Goal: Task Accomplishment & Management: Manage account settings

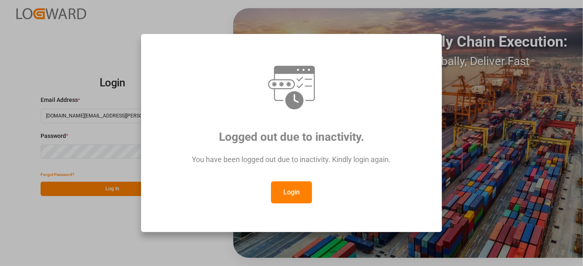
click at [298, 194] on button "Login" at bounding box center [291, 193] width 41 height 22
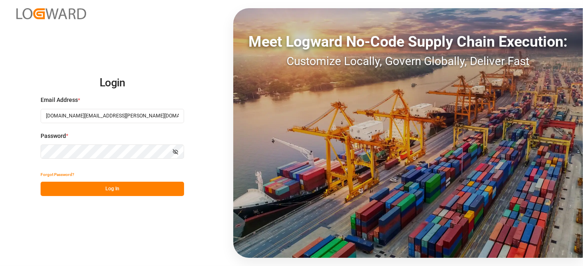
click at [134, 187] on button "Log In" at bounding box center [112, 189] width 143 height 14
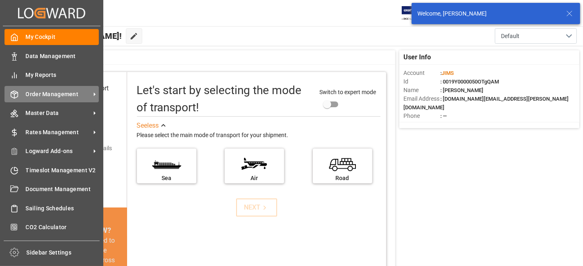
click at [44, 91] on span "Order Management" at bounding box center [58, 94] width 65 height 9
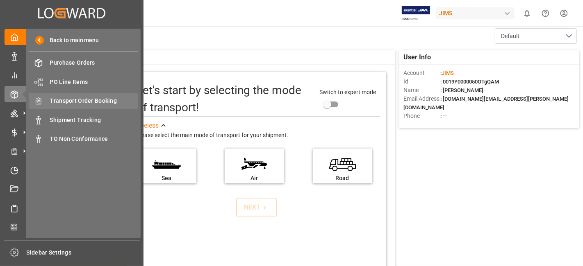
click at [92, 100] on span "Transport Order Booking" at bounding box center [94, 101] width 88 height 9
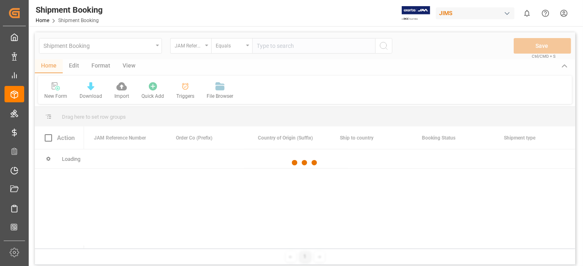
click at [264, 46] on div at bounding box center [305, 163] width 540 height 262
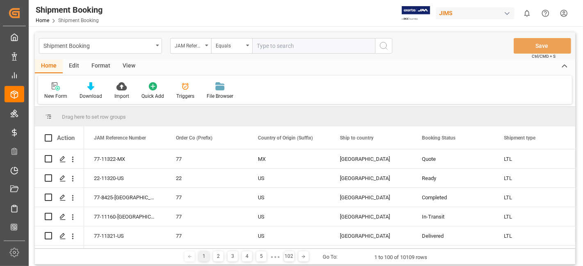
click at [279, 46] on input "text" at bounding box center [313, 46] width 123 height 16
paste input "77-10008-CN"
type input "77-10008-CN"
click at [388, 47] on icon "search button" at bounding box center [384, 46] width 10 height 10
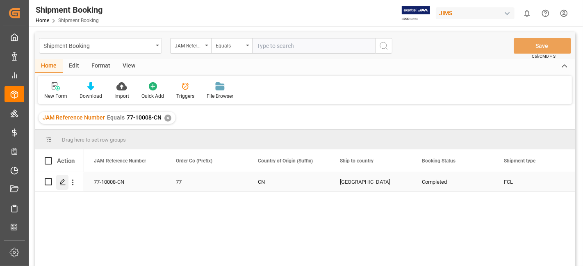
click at [64, 181] on polygon "Press SPACE to select this row." at bounding box center [62, 182] width 4 height 4
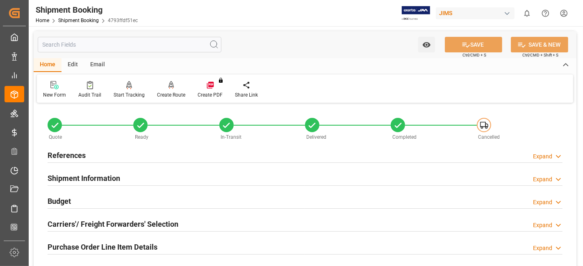
type input "1845.0011"
type input "9784.032"
type input "5000"
type input "57225.78"
click at [180, 195] on div "Budget Expand" at bounding box center [305, 201] width 515 height 16
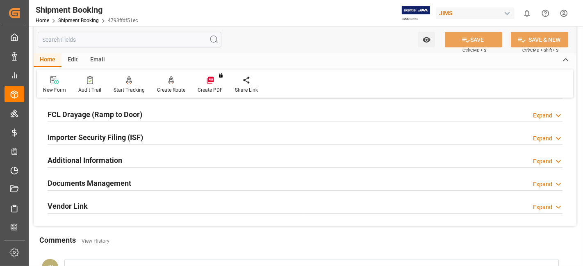
scroll to position [437, 0]
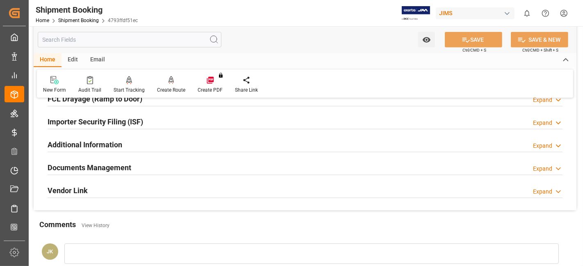
click at [102, 170] on h2 "Documents Management" at bounding box center [90, 167] width 84 height 11
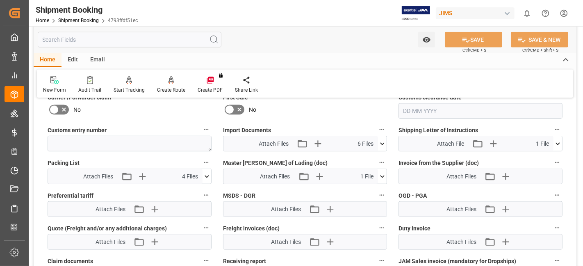
scroll to position [619, 0]
click at [318, 141] on icon "button" at bounding box center [317, 142] width 13 height 13
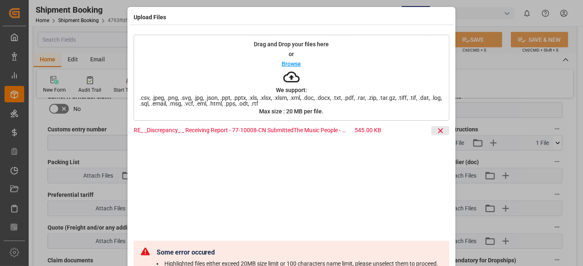
click at [439, 130] on icon at bounding box center [440, 131] width 9 height 9
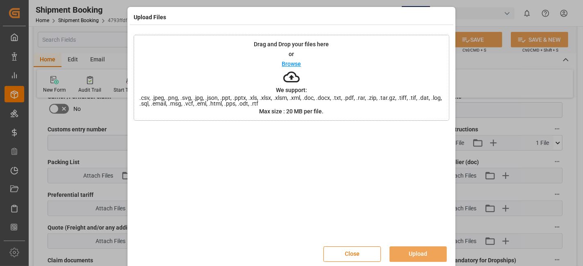
click at [357, 254] on button "Close" at bounding box center [351, 255] width 57 height 16
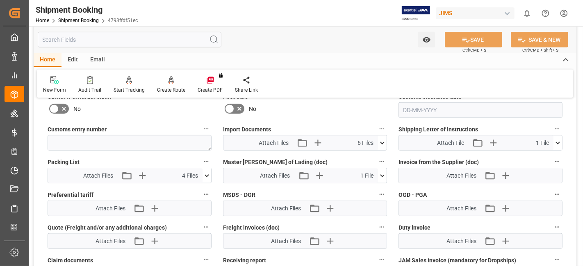
click at [320, 78] on div "New Form Audit Trail Start Tracking Create Empty Shipment Tracking Create Route…" at bounding box center [305, 84] width 536 height 28
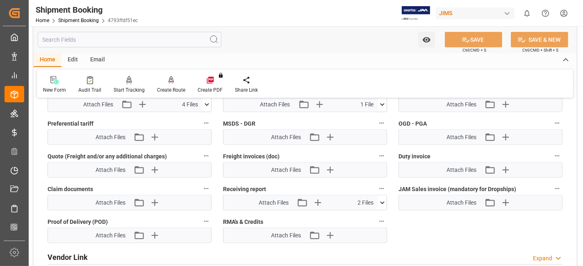
scroll to position [692, 0]
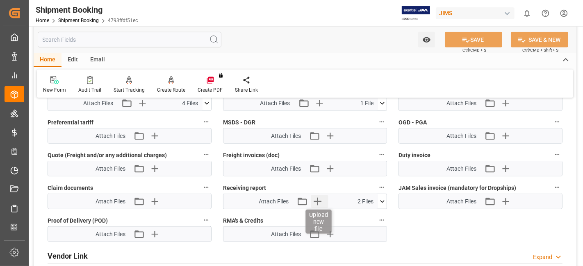
click at [315, 202] on icon "button" at bounding box center [317, 201] width 13 height 13
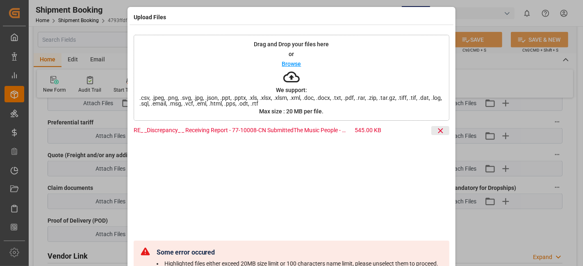
click at [437, 134] on icon at bounding box center [440, 131] width 9 height 9
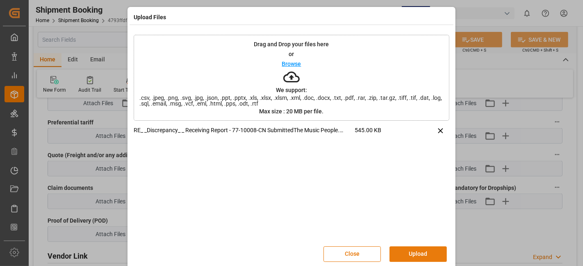
click at [412, 253] on button "Upload" at bounding box center [417, 255] width 57 height 16
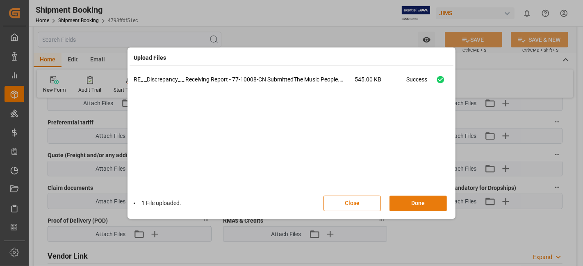
click at [415, 199] on button "Done" at bounding box center [417, 204] width 57 height 16
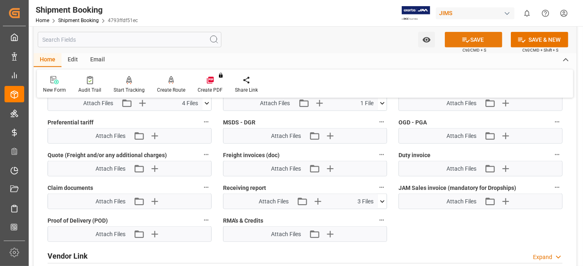
click at [465, 40] on icon at bounding box center [466, 40] width 9 height 9
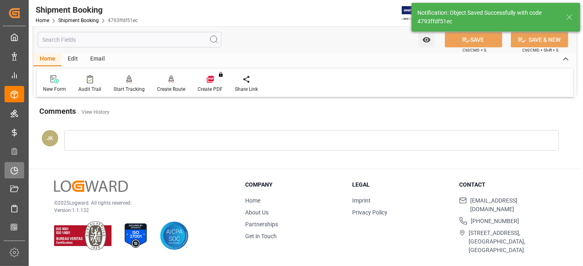
scroll to position [178, 0]
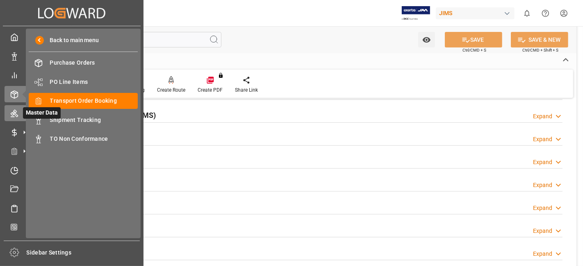
click at [16, 112] on icon at bounding box center [14, 113] width 7 height 7
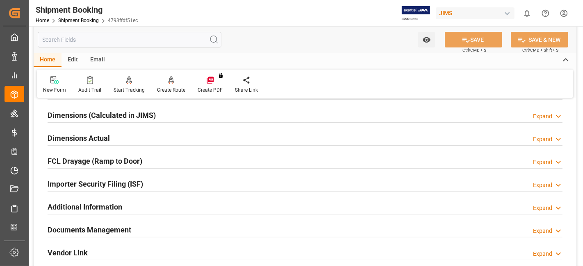
click at [58, 82] on icon at bounding box center [54, 80] width 8 height 8
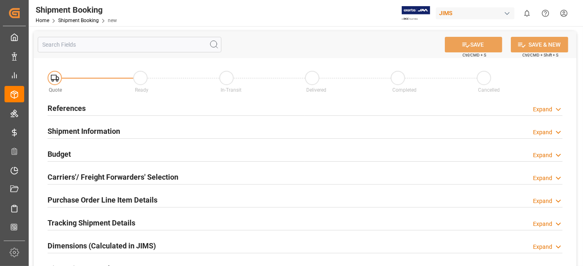
click at [110, 108] on div "References Expand" at bounding box center [305, 108] width 515 height 16
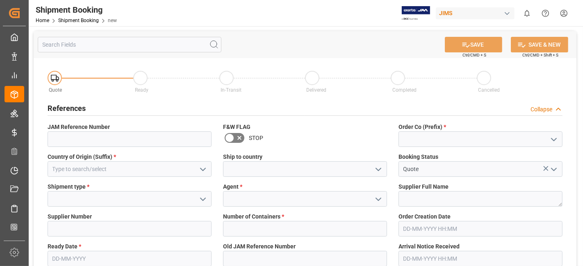
click at [551, 142] on icon "open menu" at bounding box center [554, 140] width 10 height 10
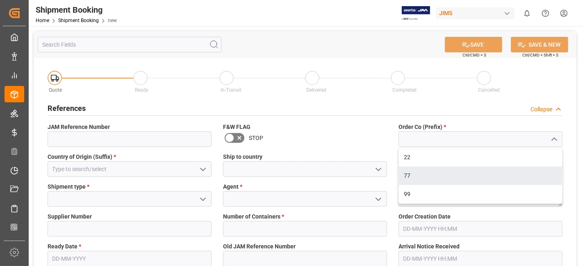
click at [477, 173] on div "77" at bounding box center [480, 176] width 163 height 18
type input "77"
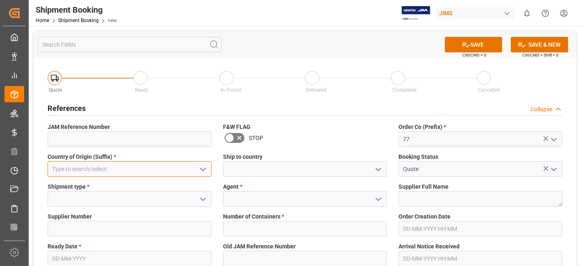
click at [137, 176] on input at bounding box center [130, 169] width 164 height 16
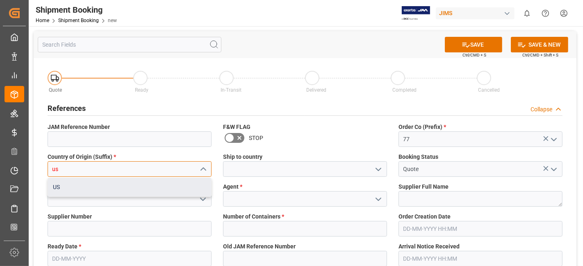
click at [136, 192] on div "US" at bounding box center [129, 187] width 163 height 18
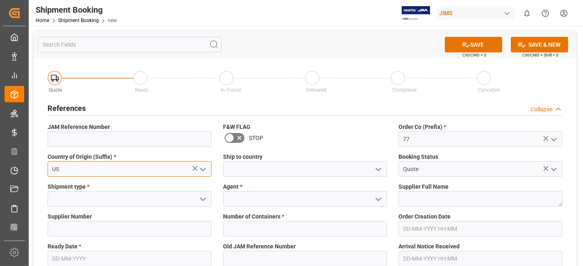
type input "US"
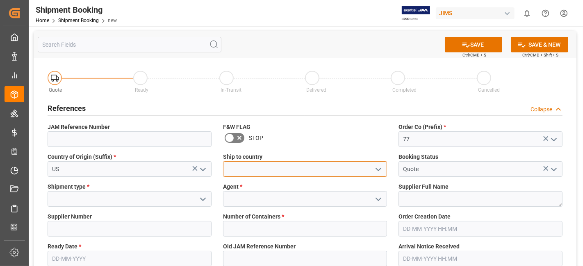
click at [370, 176] on input at bounding box center [305, 169] width 164 height 16
click at [380, 173] on icon "open menu" at bounding box center [378, 170] width 10 height 10
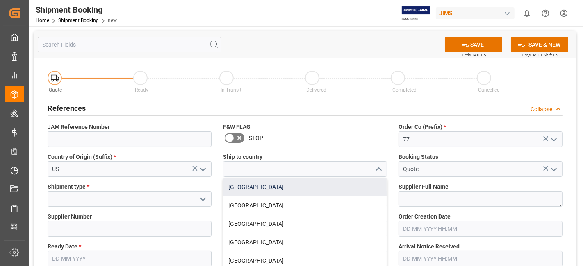
click at [345, 188] on div "[GEOGRAPHIC_DATA]" at bounding box center [304, 187] width 163 height 18
type input "[GEOGRAPHIC_DATA]"
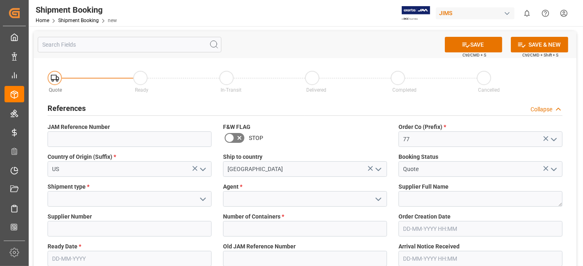
click at [201, 201] on icon "open menu" at bounding box center [203, 200] width 10 height 10
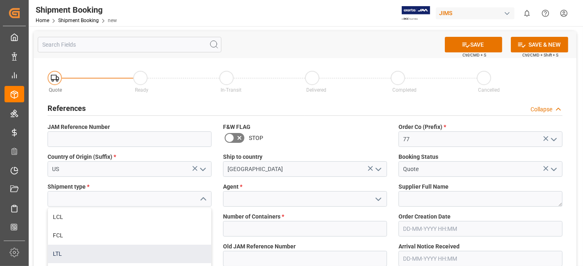
click at [125, 250] on div "LTL" at bounding box center [129, 254] width 163 height 18
type input "LTL"
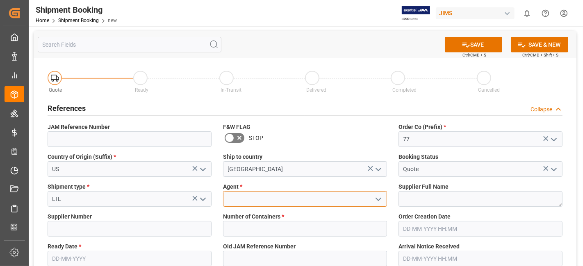
click at [239, 198] on input at bounding box center [305, 199] width 164 height 16
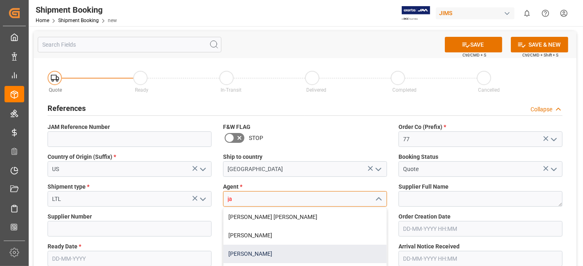
click at [252, 255] on div "[PERSON_NAME]" at bounding box center [304, 254] width 163 height 18
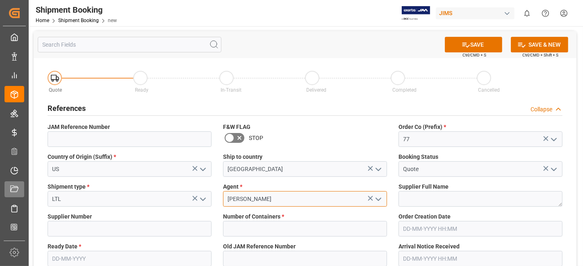
type input "[PERSON_NAME]"
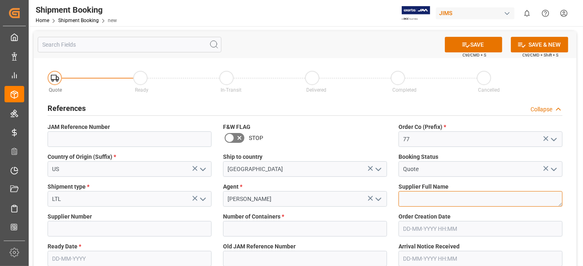
click at [426, 203] on textarea at bounding box center [480, 199] width 164 height 16
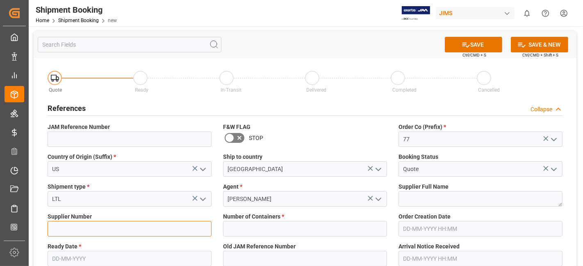
click at [102, 230] on input at bounding box center [130, 229] width 164 height 16
paste input "636252"
type input "636252"
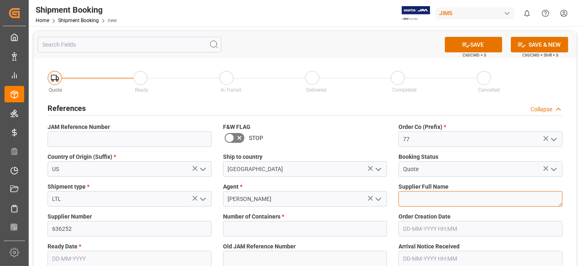
click at [412, 204] on textarea at bounding box center [480, 199] width 164 height 16
paste textarea "RAD-Distribution -Heritage Audio"
drag, startPoint x: 494, startPoint y: 195, endPoint x: 448, endPoint y: 206, distance: 46.4
click at [448, 206] on textarea "RAD-Distribution -Heritage Audio" at bounding box center [480, 199] width 164 height 16
type textarea "RAD-Distribution"
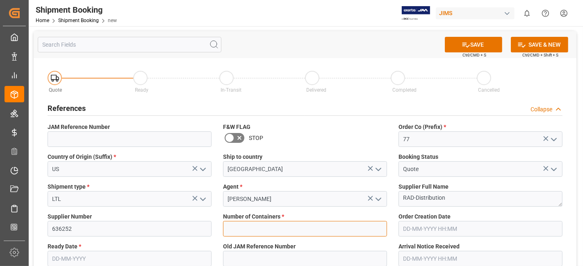
click at [303, 227] on input "text" at bounding box center [305, 229] width 164 height 16
type input "0"
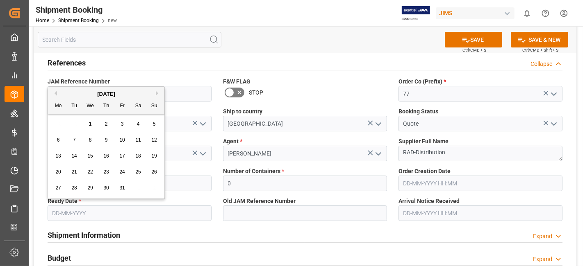
click at [81, 209] on input "text" at bounding box center [130, 214] width 164 height 16
click at [82, 164] on div "13 14 15 16 17 18 19" at bounding box center [106, 156] width 112 height 16
click at [91, 122] on span "1" at bounding box center [90, 124] width 3 height 6
type input "01-10-2025"
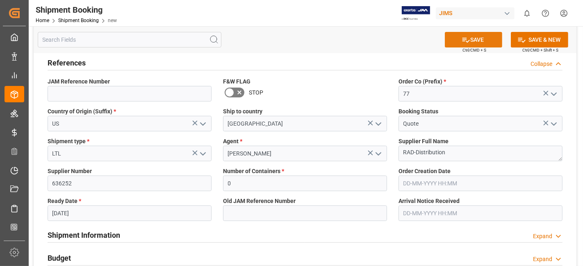
click at [471, 40] on button "SAVE" at bounding box center [473, 40] width 57 height 16
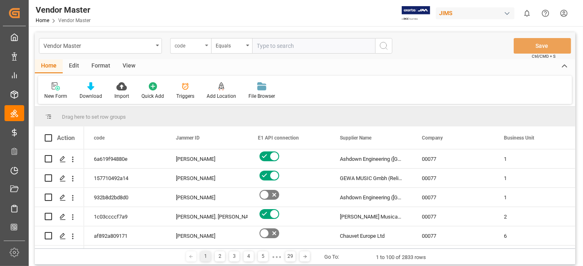
click at [207, 44] on div "code" at bounding box center [190, 46] width 41 height 16
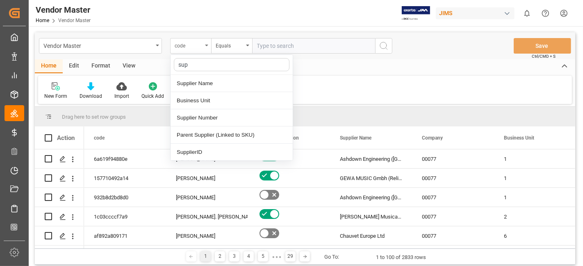
type input "supp"
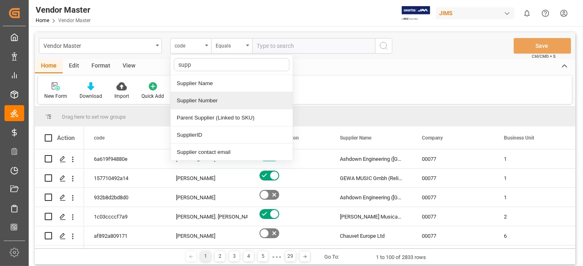
click at [225, 100] on div "Supplier Number" at bounding box center [232, 100] width 122 height 17
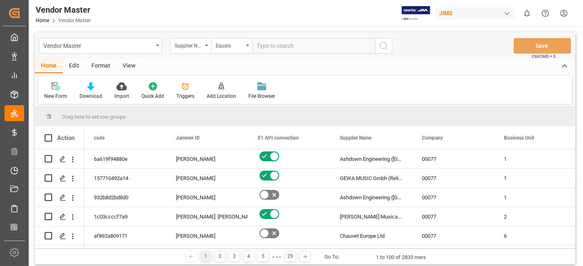
click at [277, 45] on input "text" at bounding box center [313, 46] width 123 height 16
paste input "529486"
type input "529486"
click at [382, 44] on icon "search button" at bounding box center [384, 46] width 10 height 10
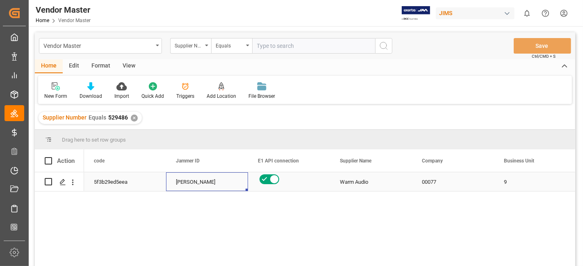
click at [198, 182] on div "[PERSON_NAME]" at bounding box center [207, 182] width 62 height 19
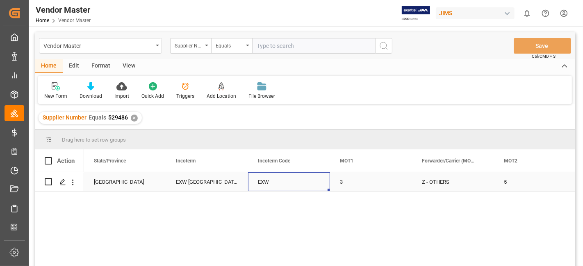
click at [283, 185] on div "EXW" at bounding box center [289, 182] width 82 height 19
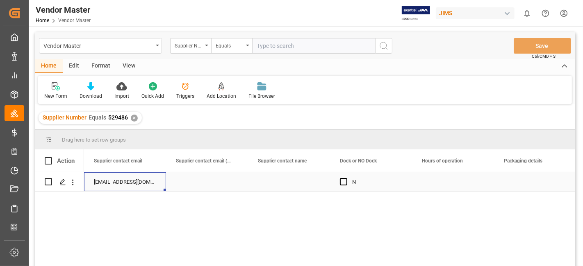
scroll to position [0, 3279]
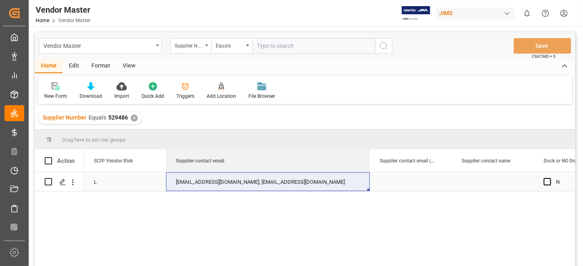
drag, startPoint x: 247, startPoint y: 160, endPoint x: 369, endPoint y: 173, distance: 122.4
click at [369, 173] on div "Action Supplier contact email Supplier contact email (CCed) Supplier contact na…" at bounding box center [305, 211] width 540 height 122
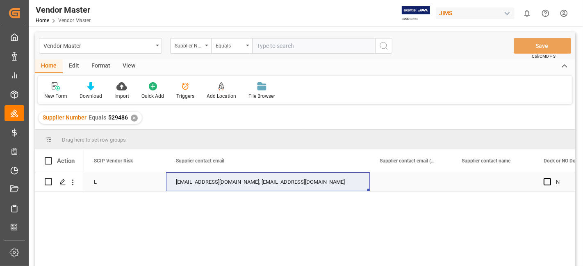
click at [250, 183] on div "intl.sales@warmaudio.com; customerservice@warmaudio.com" at bounding box center [268, 182] width 204 height 19
click at [279, 47] on input "text" at bounding box center [313, 46] width 123 height 16
paste input "347652"
type input "347652"
click at [385, 47] on icon "search button" at bounding box center [384, 46] width 10 height 10
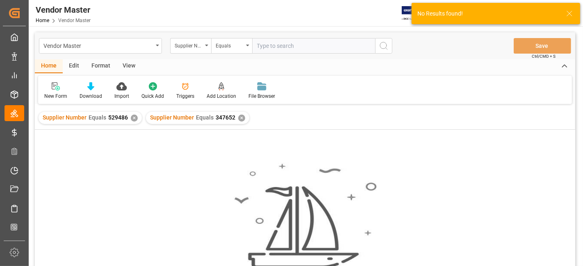
click at [238, 116] on div "✕" at bounding box center [241, 118] width 7 height 7
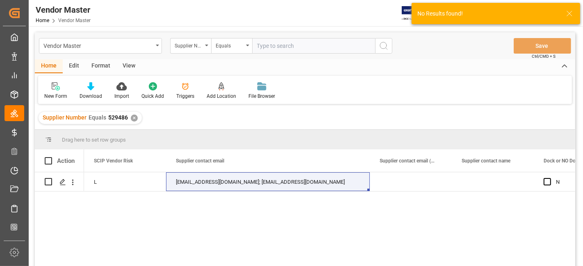
click at [131, 119] on div "✕" at bounding box center [134, 118] width 7 height 7
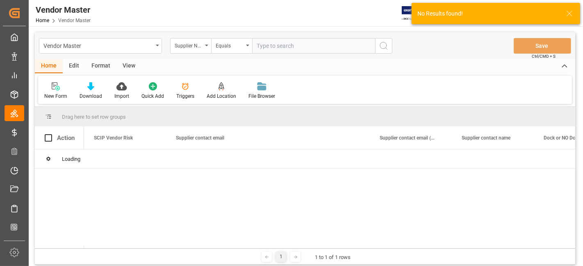
click at [275, 48] on input "text" at bounding box center [313, 46] width 123 height 16
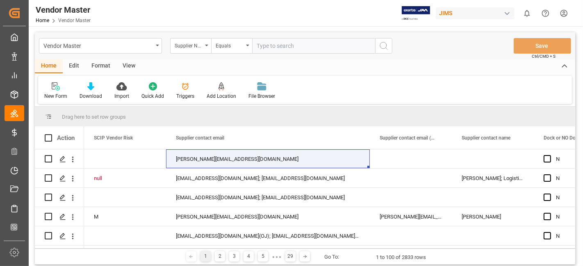
paste input "347652"
type input "347652"
click at [389, 49] on button "search button" at bounding box center [383, 46] width 17 height 16
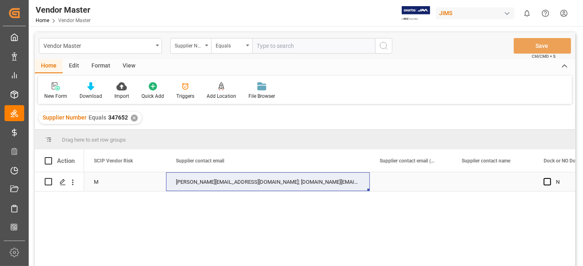
click at [205, 186] on div "g.silvia@fatar.com; federica.celli@studiologic-music.com" at bounding box center [268, 182] width 204 height 19
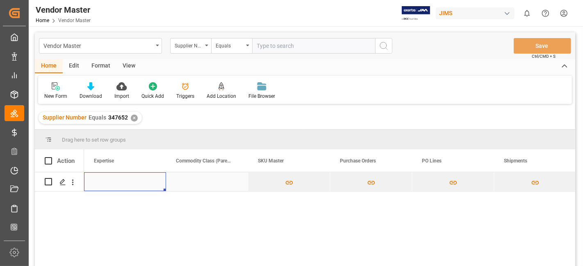
scroll to position [0, 3975]
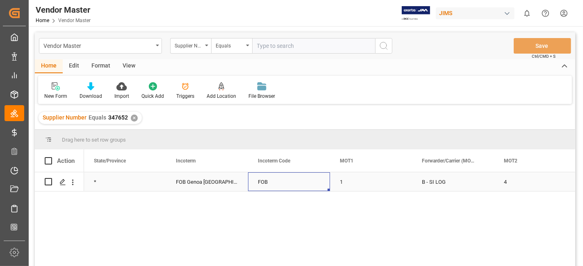
click at [273, 182] on div "FOB" at bounding box center [289, 182] width 82 height 19
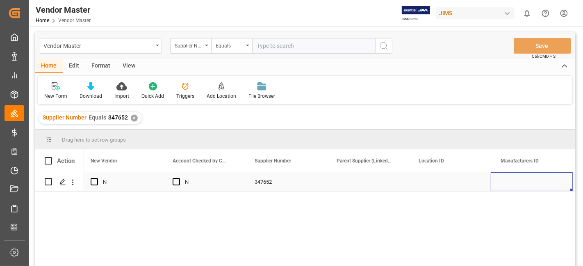
scroll to position [0, 905]
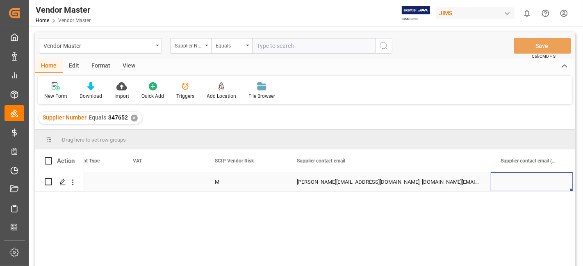
click at [342, 183] on div "g.silvia@fatar.com; federica.celli@studiologic-music.com" at bounding box center [389, 182] width 204 height 19
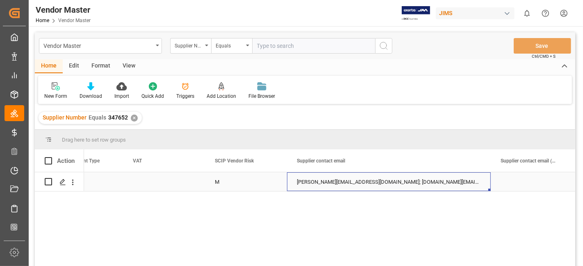
click at [342, 183] on div "g.silvia@fatar.com; federica.celli@studiologic-music.com" at bounding box center [389, 182] width 204 height 19
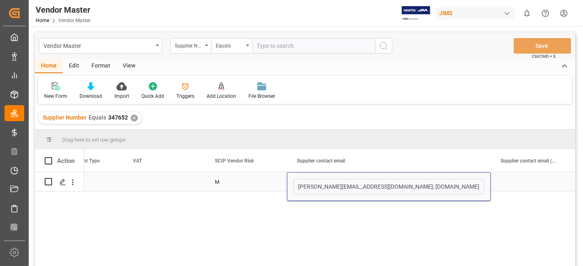
click at [342, 183] on input "g.silvia@fatar.com; federica.celli@studiologic-music.com" at bounding box center [388, 187] width 191 height 16
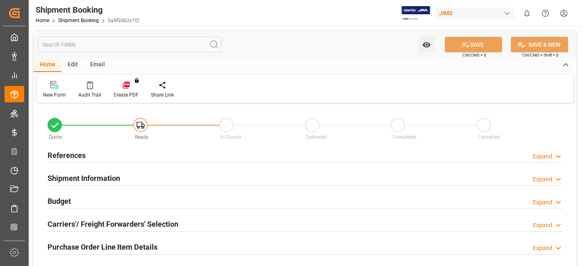
type input "0"
type input "[DATE]"
click at [84, 154] on h2 "References" at bounding box center [67, 155] width 38 height 11
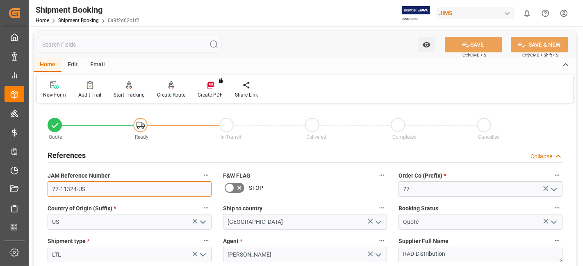
drag, startPoint x: 108, startPoint y: 192, endPoint x: 48, endPoint y: 184, distance: 59.9
click at [48, 184] on input "77-11324-US" at bounding box center [130, 190] width 164 height 16
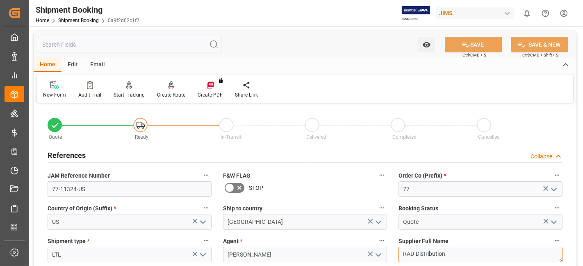
click at [438, 255] on textarea "RAD-Distribution" at bounding box center [480, 255] width 164 height 16
click at [111, 159] on div "References Collapse" at bounding box center [305, 155] width 515 height 16
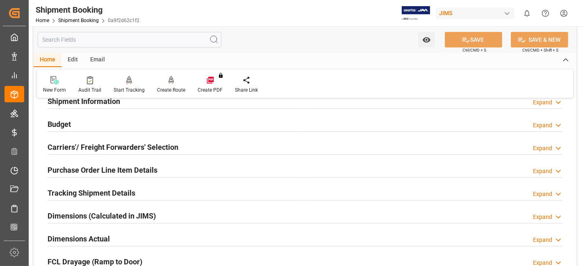
scroll to position [91, 0]
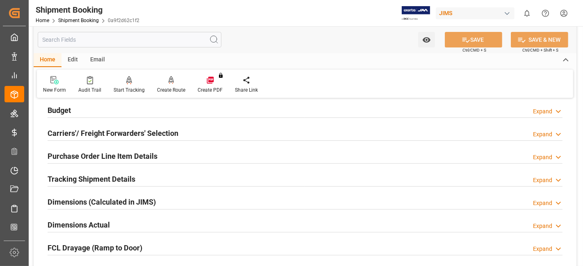
click at [147, 132] on h2 "Carriers'/ Freight Forwarders' Selection" at bounding box center [113, 133] width 131 height 11
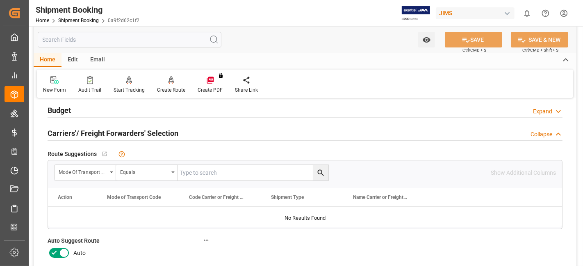
click at [56, 253] on icon at bounding box center [54, 253] width 10 height 10
click at [0, 0] on input "checkbox" at bounding box center [0, 0] width 0 height 0
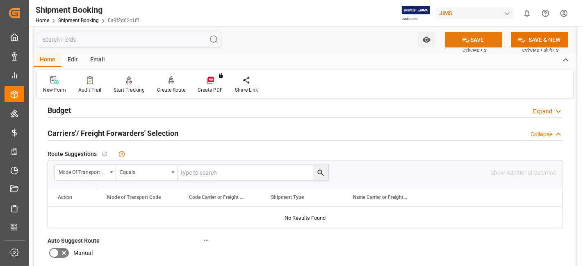
click at [457, 44] on button "SAVE" at bounding box center [473, 40] width 57 height 16
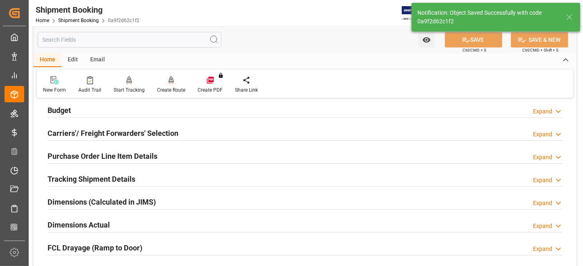
click at [166, 89] on div "Create Route" at bounding box center [171, 89] width 28 height 7
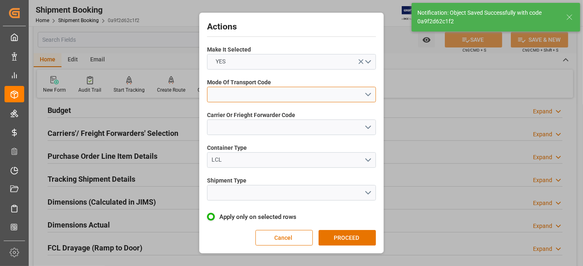
click at [364, 92] on button "open menu" at bounding box center [291, 95] width 169 height 16
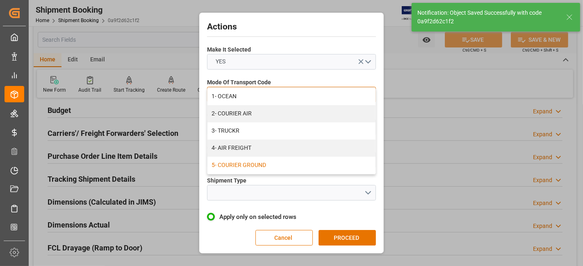
click at [264, 164] on div "5- COURIER GROUND" at bounding box center [291, 165] width 168 height 17
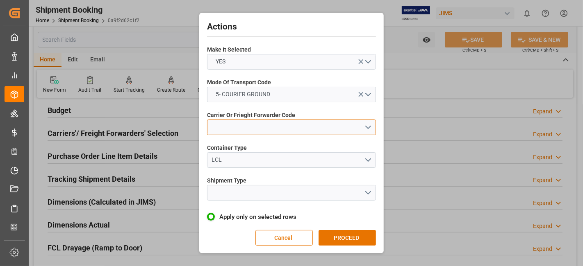
click at [368, 126] on button "open menu" at bounding box center [291, 128] width 169 height 16
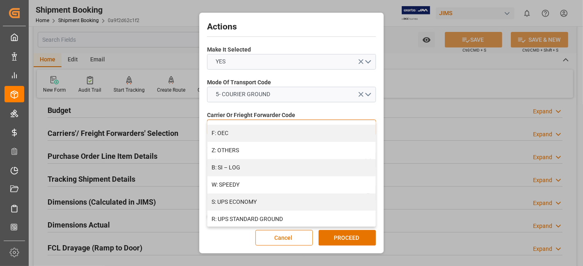
scroll to position [488, 0]
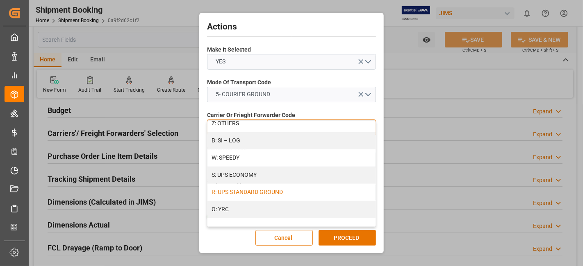
click at [307, 193] on div "R: UPS STANDARD GROUND" at bounding box center [291, 192] width 168 height 17
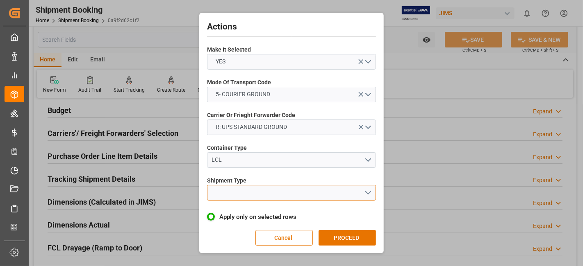
click at [364, 191] on button "open menu" at bounding box center [291, 193] width 169 height 16
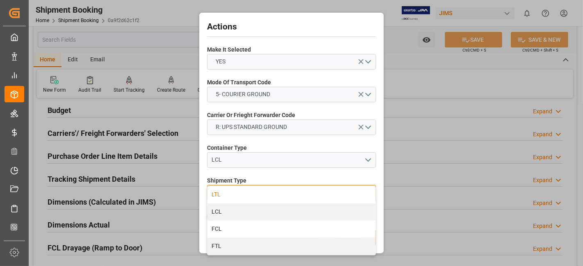
click at [283, 193] on div "LTL" at bounding box center [291, 195] width 168 height 17
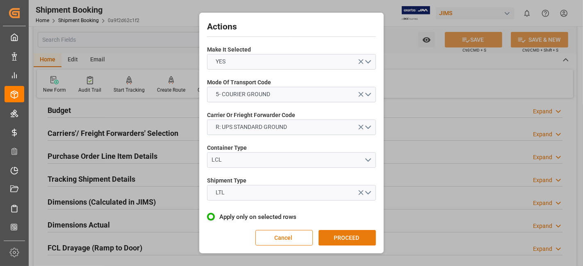
click at [350, 237] on button "PROCEED" at bounding box center [346, 238] width 57 height 16
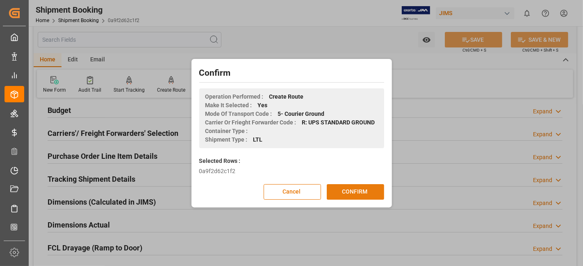
click at [342, 195] on button "CONFIRM" at bounding box center [355, 192] width 57 height 16
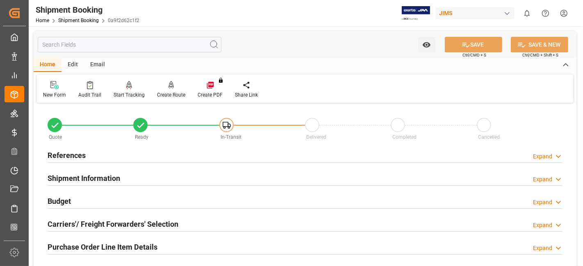
scroll to position [45, 0]
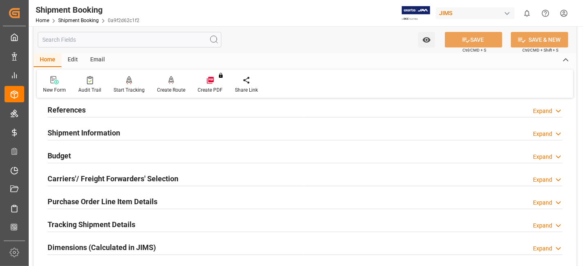
click at [74, 153] on div "Budget Expand" at bounding box center [305, 156] width 515 height 16
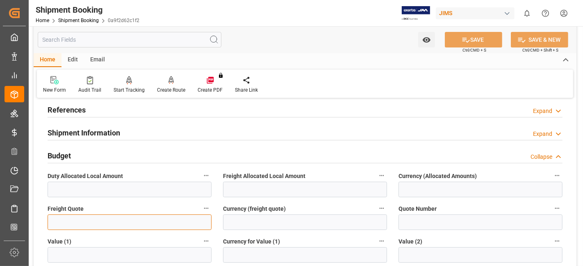
click at [71, 219] on input "text" at bounding box center [130, 223] width 164 height 16
type input "155"
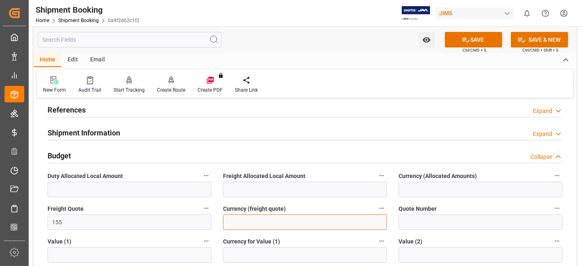
click at [256, 218] on input at bounding box center [305, 223] width 164 height 16
type input "CAD"
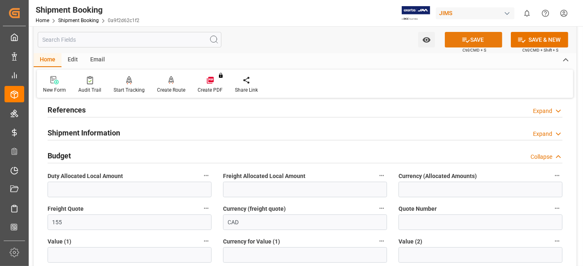
click at [454, 44] on button "SAVE" at bounding box center [473, 40] width 57 height 16
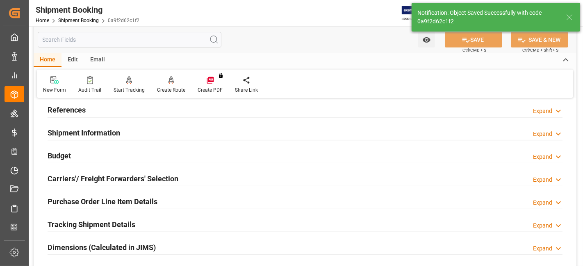
click at [78, 152] on div "Budget Expand" at bounding box center [305, 156] width 515 height 16
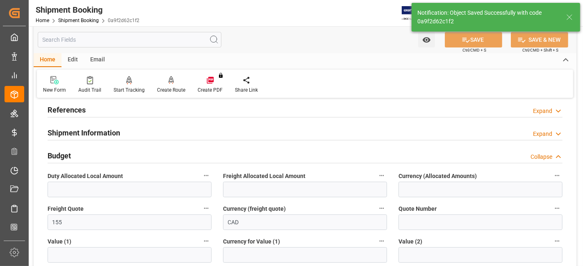
click at [78, 152] on div "Budget Collapse" at bounding box center [305, 156] width 515 height 16
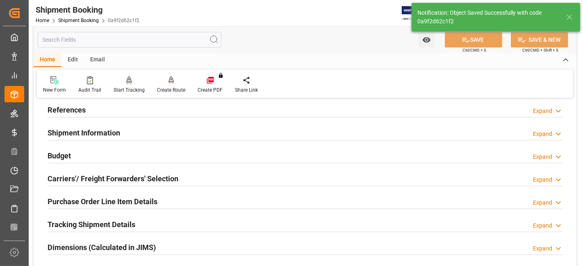
scroll to position [0, 0]
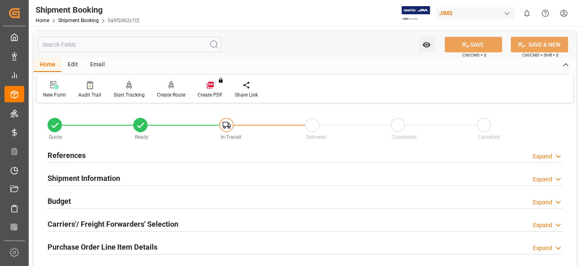
click at [110, 222] on h2 "Carriers'/ Freight Forwarders' Selection" at bounding box center [113, 224] width 131 height 11
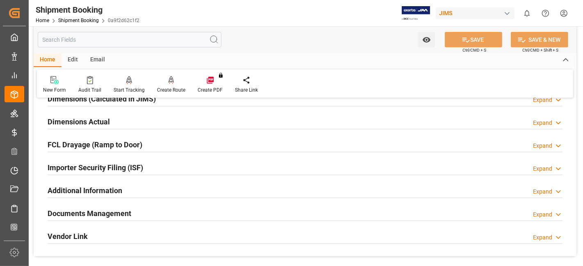
scroll to position [382, 0]
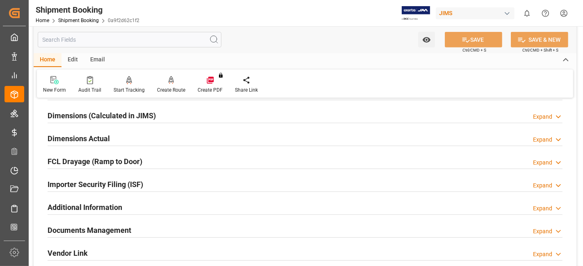
click at [117, 134] on div "Dimensions Actual Expand" at bounding box center [305, 138] width 515 height 16
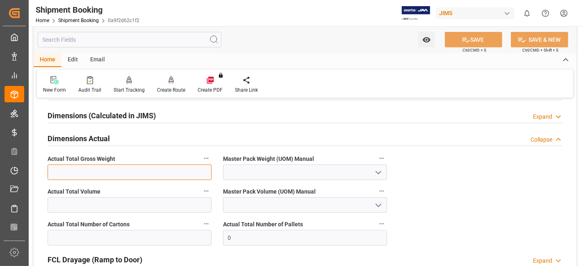
click at [93, 167] on input "text" at bounding box center [130, 173] width 164 height 16
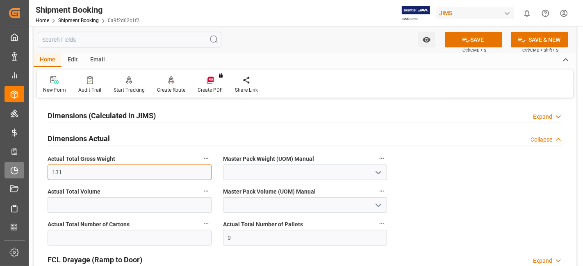
type input "131"
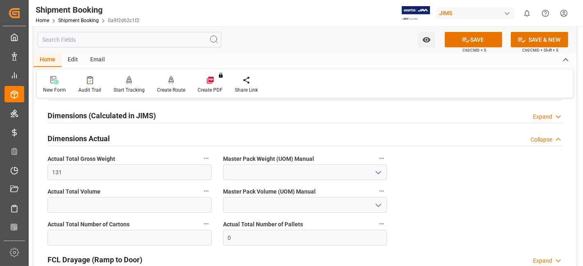
click at [381, 169] on icon "open menu" at bounding box center [378, 173] width 10 height 10
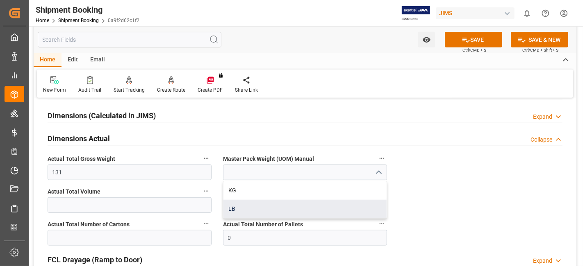
click at [271, 208] on div "LB" at bounding box center [304, 209] width 163 height 18
type input "LB"
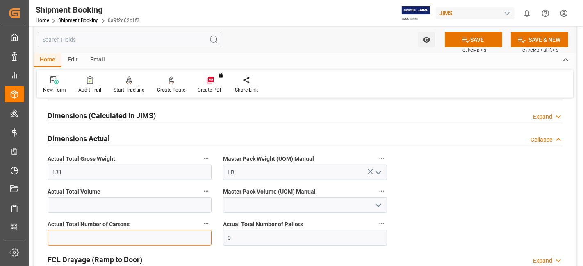
drag, startPoint x: 117, startPoint y: 238, endPoint x: 111, endPoint y: 235, distance: 6.6
click at [116, 238] on input "text" at bounding box center [130, 238] width 164 height 16
type input "9"
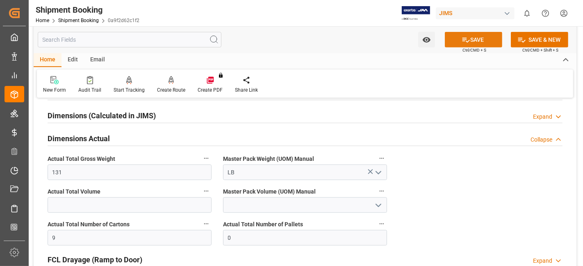
click at [468, 43] on button "SAVE" at bounding box center [473, 40] width 57 height 16
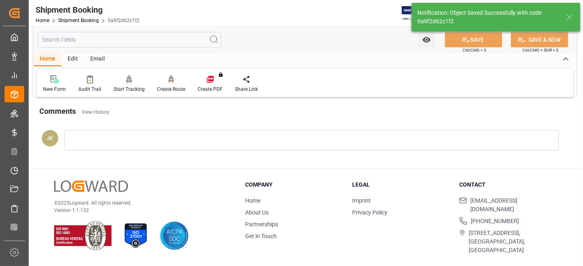
scroll to position [179, 0]
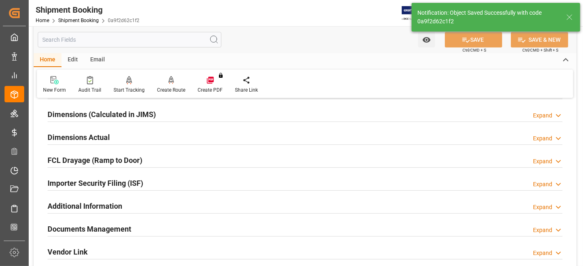
click at [89, 221] on div "Documents Management" at bounding box center [90, 229] width 84 height 16
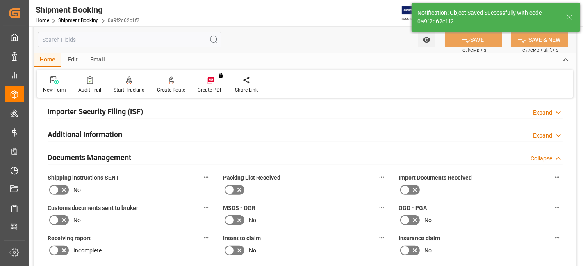
scroll to position [252, 0]
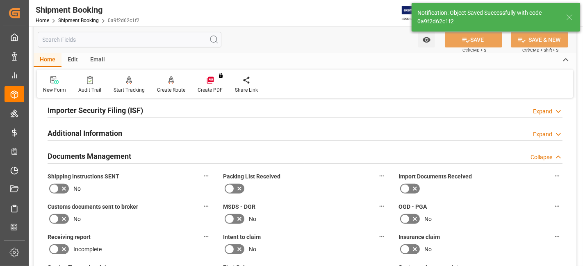
click at [63, 190] on icon at bounding box center [64, 189] width 10 height 10
click at [0, 0] on input "checkbox" at bounding box center [0, 0] width 0 height 0
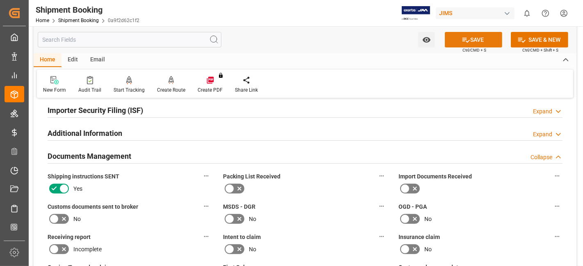
click at [469, 45] on button "SAVE" at bounding box center [473, 40] width 57 height 16
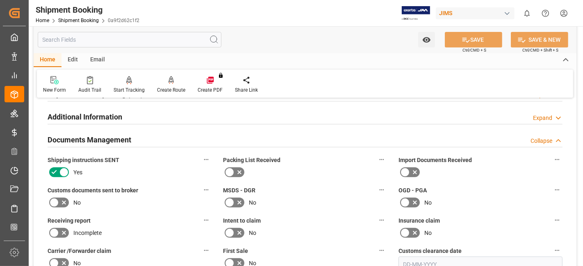
scroll to position [270, 0]
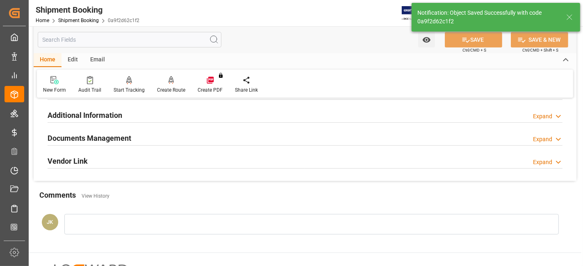
click at [119, 134] on h2 "Documents Management" at bounding box center [90, 138] width 84 height 11
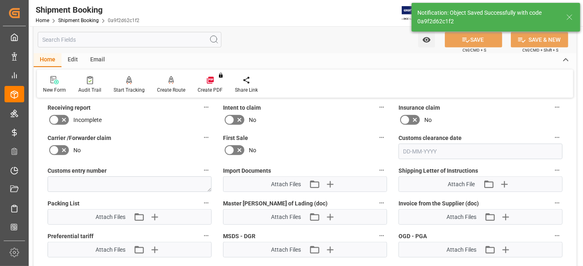
scroll to position [397, 0]
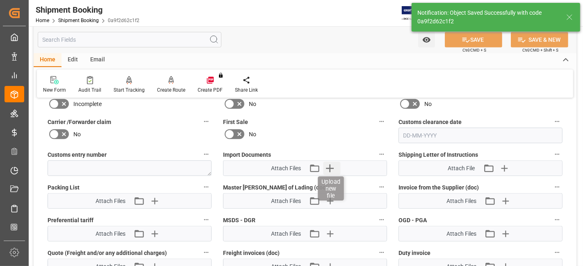
click at [328, 167] on icon "button" at bounding box center [329, 168] width 13 height 13
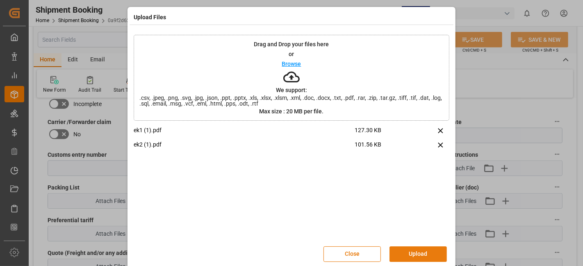
click at [409, 251] on button "Upload" at bounding box center [417, 255] width 57 height 16
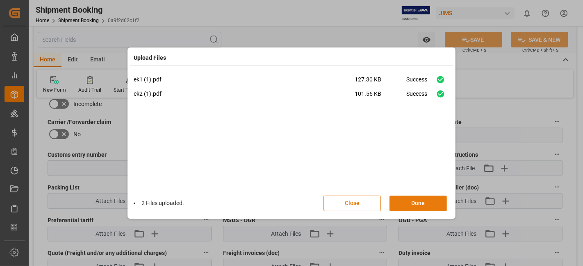
click at [419, 208] on button "Done" at bounding box center [417, 204] width 57 height 16
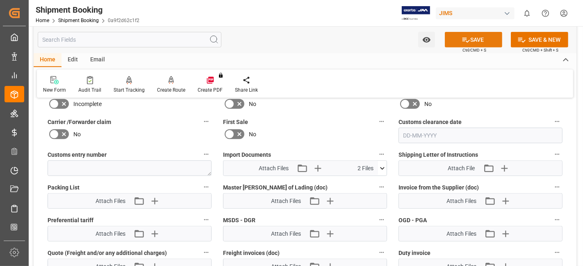
click at [464, 41] on icon at bounding box center [465, 40] width 7 height 5
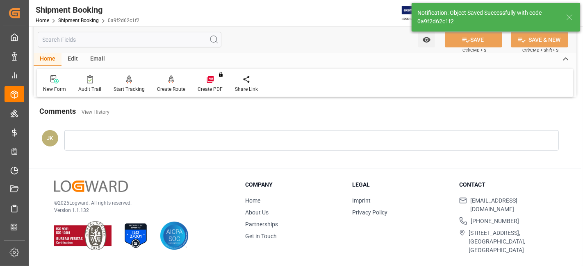
scroll to position [347, 0]
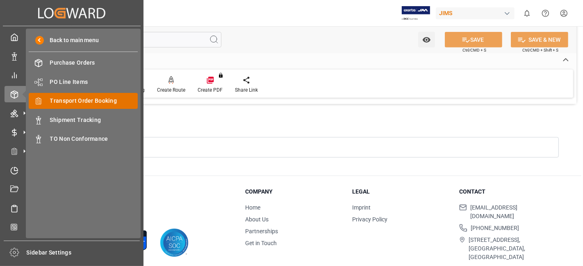
click at [82, 98] on span "Transport Order Booking" at bounding box center [94, 101] width 88 height 9
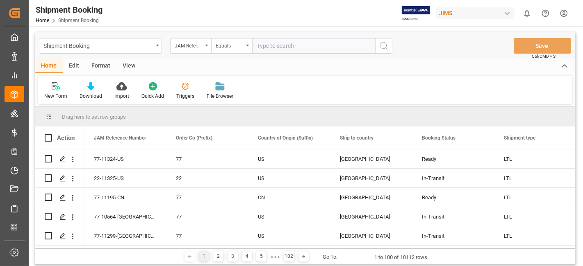
click at [266, 49] on input "text" at bounding box center [313, 46] width 123 height 16
type input "77-11232-US"
click at [387, 46] on icon "search button" at bounding box center [384, 46] width 10 height 10
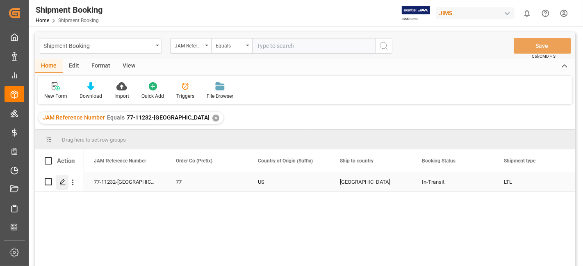
click at [61, 182] on icon "Press SPACE to select this row." at bounding box center [62, 182] width 7 height 7
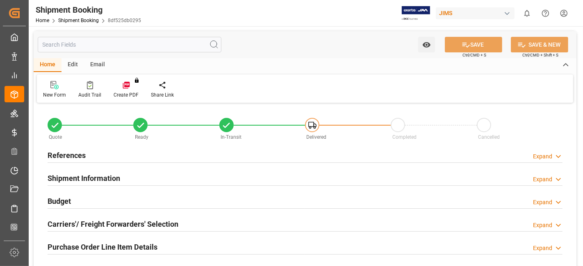
type input "0"
type input "-5"
type input "29-09-2025"
click at [98, 155] on div "References Expand" at bounding box center [305, 155] width 515 height 16
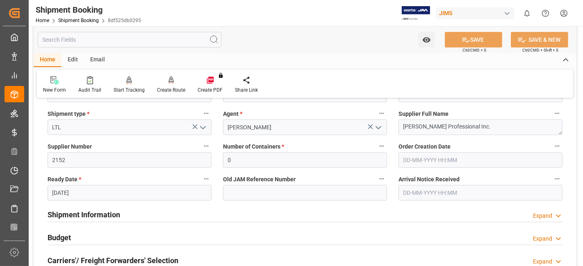
click at [114, 214] on h2 "Shipment Information" at bounding box center [84, 214] width 73 height 11
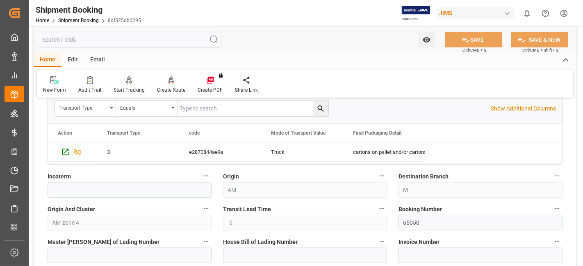
scroll to position [437, 0]
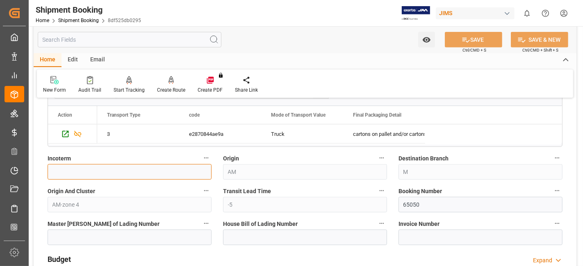
click at [105, 175] on input at bounding box center [130, 172] width 164 height 16
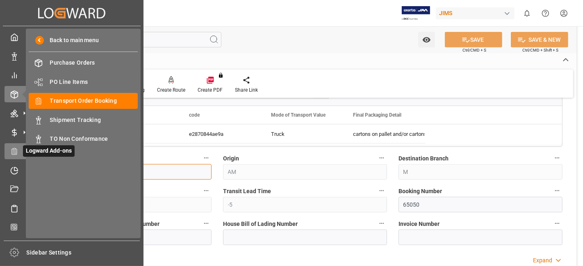
drag, startPoint x: 61, startPoint y: 157, endPoint x: 18, endPoint y: 151, distance: 42.7
click at [18, 151] on div "Created by potrace 1.15, written by Peter Selinger 2001-2017 Created by potrace…" at bounding box center [291, 133] width 583 height 266
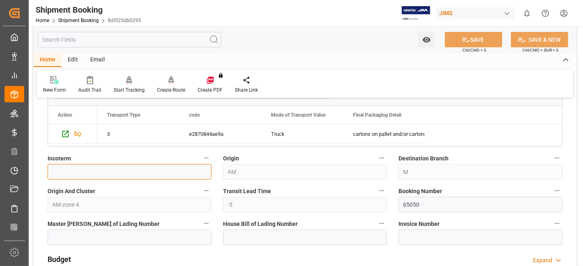
drag, startPoint x: 127, startPoint y: 171, endPoint x: 59, endPoint y: 168, distance: 67.7
click at [52, 168] on input at bounding box center [130, 172] width 164 height 16
click at [127, 175] on input at bounding box center [130, 172] width 164 height 16
click at [125, 175] on input at bounding box center [130, 172] width 164 height 16
drag, startPoint x: 125, startPoint y: 174, endPoint x: 104, endPoint y: 174, distance: 21.3
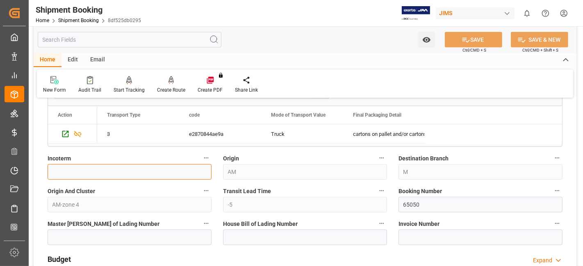
click at [119, 174] on input at bounding box center [130, 172] width 164 height 16
click at [103, 174] on input at bounding box center [130, 172] width 164 height 16
click at [114, 153] on label "Incoterm" at bounding box center [130, 158] width 164 height 11
click at [201, 153] on button "Incoterm" at bounding box center [206, 158] width 11 height 11
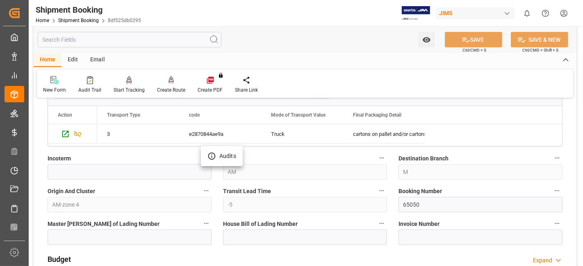
click at [124, 154] on div at bounding box center [291, 133] width 583 height 266
click at [145, 249] on div "Budget Expand" at bounding box center [305, 259] width 526 height 23
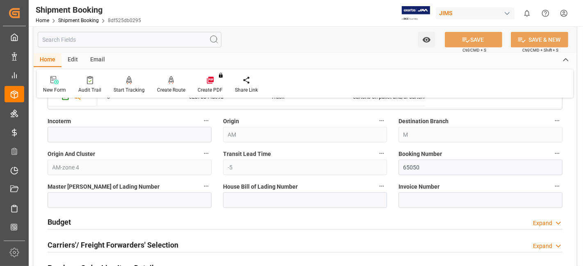
scroll to position [492, 0]
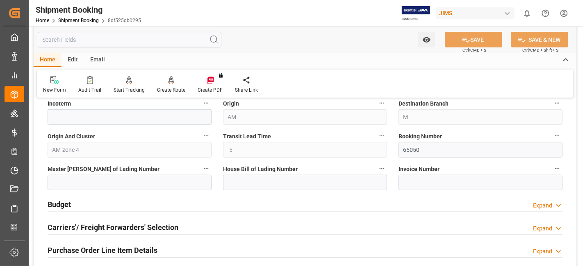
click at [130, 222] on h2 "Carriers'/ Freight Forwarders' Selection" at bounding box center [113, 227] width 131 height 11
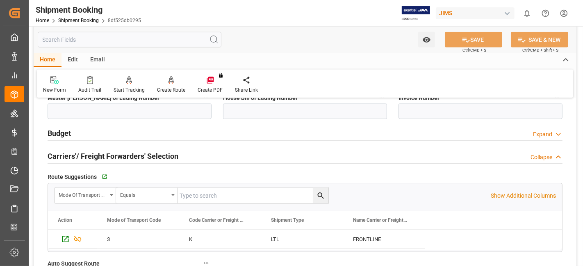
scroll to position [564, 0]
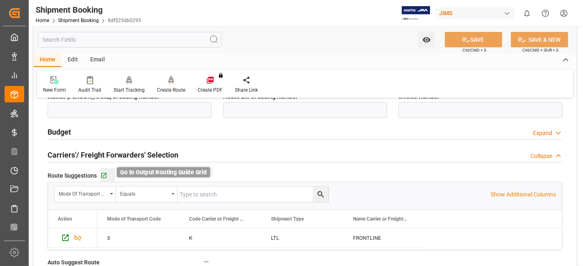
click at [105, 174] on icon "button" at bounding box center [103, 175] width 5 height 5
click at [104, 155] on h2 "Carriers'/ Freight Forwarders' Selection" at bounding box center [113, 155] width 131 height 11
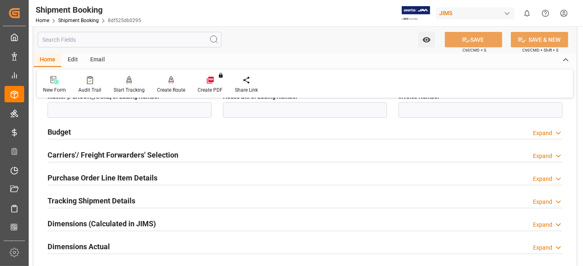
click at [94, 196] on h2 "Tracking Shipment Details" at bounding box center [92, 201] width 88 height 11
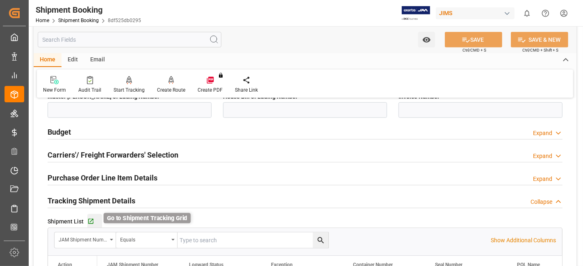
click at [92, 219] on icon "button" at bounding box center [90, 221] width 5 height 5
click at [90, 173] on h2 "Purchase Order Line Item Details" at bounding box center [103, 178] width 110 height 11
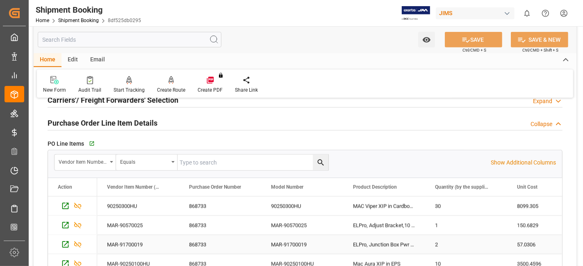
scroll to position [637, 0]
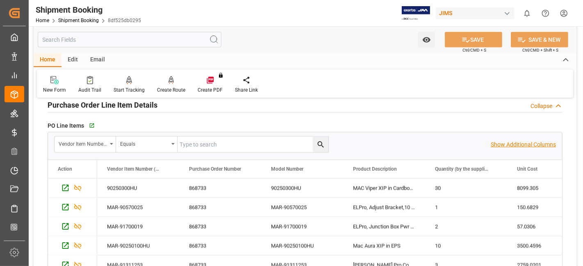
click at [509, 146] on p "Show Additional Columns" at bounding box center [523, 145] width 65 height 9
click at [376, 192] on div "MAC Viper XIP in Cardboard" at bounding box center [384, 188] width 82 height 19
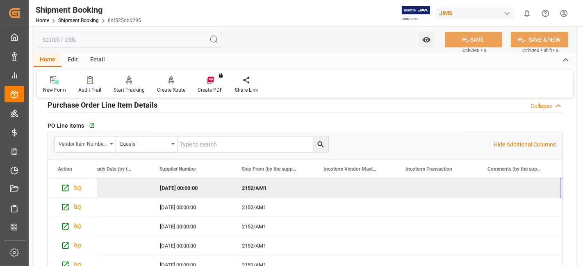
scroll to position [0, 7325]
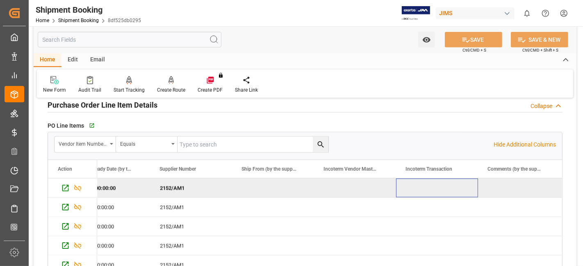
click at [346, 184] on div "Press SPACE to deselect this row." at bounding box center [355, 188] width 82 height 19
click at [411, 185] on div "Press SPACE to deselect this row." at bounding box center [437, 188] width 82 height 19
click at [411, 184] on div "Press SPACE to deselect this row." at bounding box center [437, 188] width 82 height 19
click at [421, 184] on div "Press SPACE to deselect this row." at bounding box center [437, 188] width 82 height 19
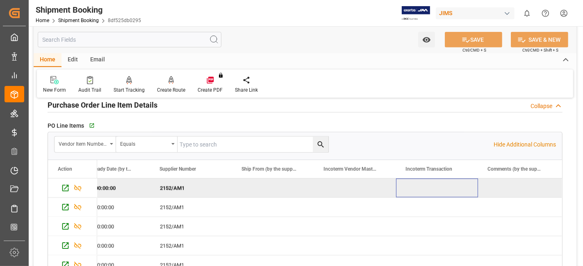
click at [421, 184] on div "Press SPACE to deselect this row." at bounding box center [437, 188] width 82 height 19
click at [351, 189] on div "Press SPACE to deselect this row." at bounding box center [355, 188] width 82 height 19
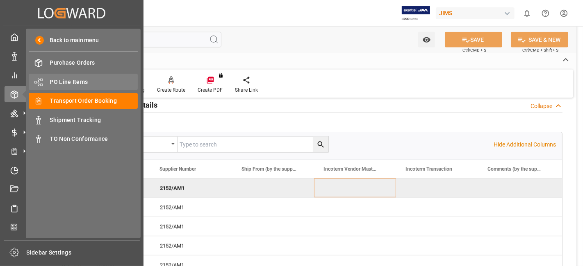
click at [78, 81] on span "PO Line Items" at bounding box center [94, 82] width 88 height 9
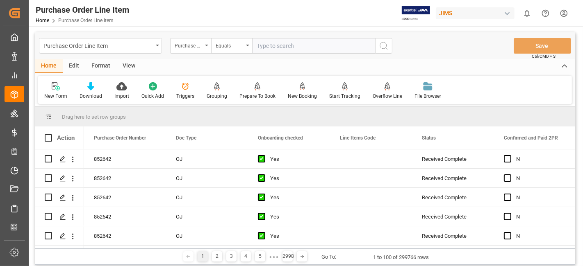
click at [207, 45] on icon "open menu" at bounding box center [206, 46] width 3 height 2
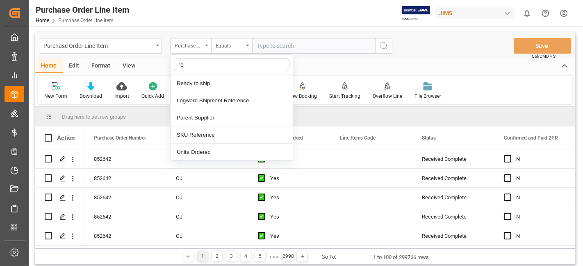
type input "ref"
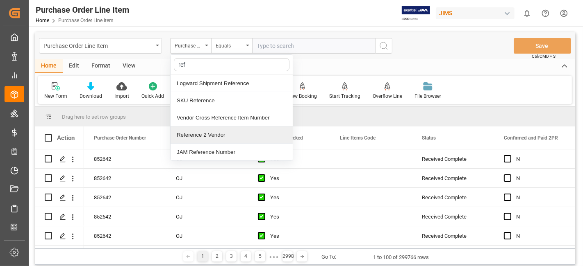
click at [196, 134] on div "Reference 2 Vendor" at bounding box center [232, 135] width 122 height 17
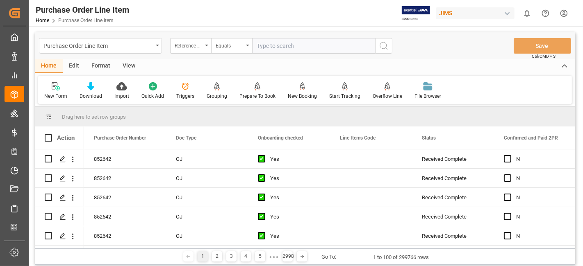
click at [280, 50] on input "text" at bounding box center [313, 46] width 123 height 16
paste input "77-11232-US"
type input "77-11232-US"
click at [382, 50] on icon "search button" at bounding box center [384, 46] width 10 height 10
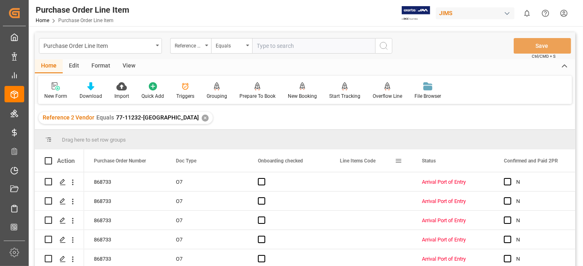
click at [352, 161] on span "Line Items Code" at bounding box center [358, 161] width 36 height 6
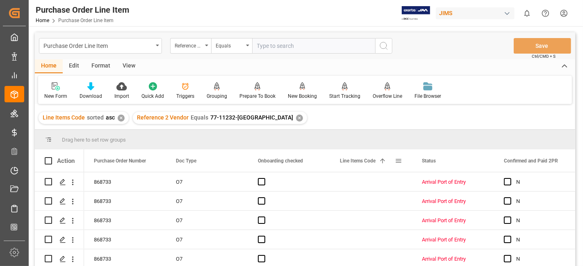
click at [351, 159] on span "Line Items Code" at bounding box center [358, 161] width 36 height 6
click at [351, 183] on div "Press SPACE to select this row." at bounding box center [371, 182] width 82 height 19
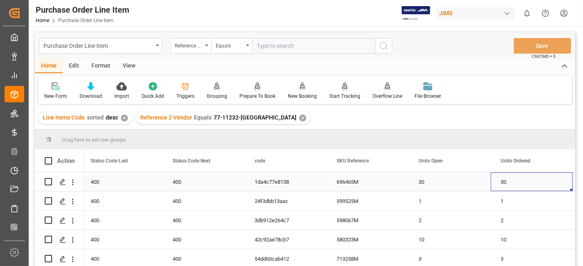
scroll to position [0, 1889]
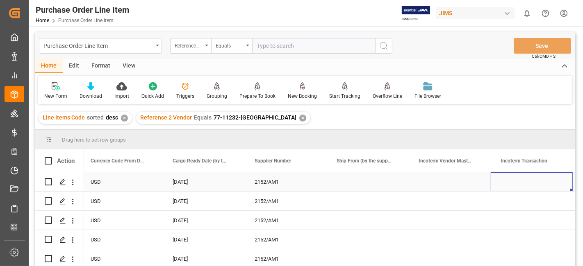
click at [503, 185] on div "Press SPACE to select this row." at bounding box center [532, 182] width 82 height 19
click at [503, 185] on input "Press SPACE to select this row." at bounding box center [531, 187] width 69 height 16
type input "EXW Fontana CA"
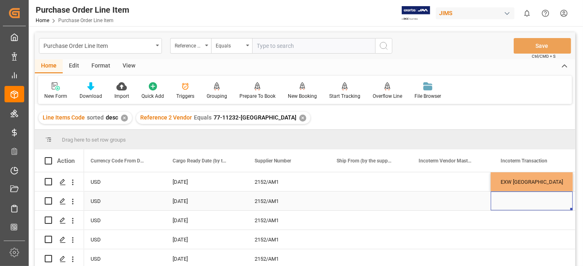
click at [515, 208] on div "Press SPACE to select this row." at bounding box center [532, 201] width 82 height 19
click at [513, 177] on div "EXW Fontana CA" at bounding box center [532, 182] width 82 height 19
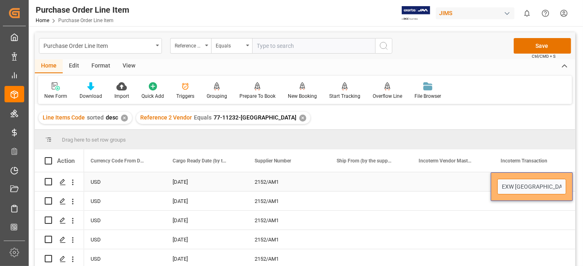
click at [513, 185] on input "EXW Fontana CA" at bounding box center [531, 187] width 69 height 16
click at [512, 185] on input "EXW Fontana CA" at bounding box center [531, 187] width 69 height 16
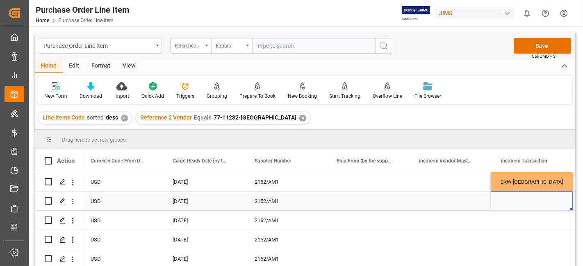
click at [514, 205] on div "Press SPACE to select this row." at bounding box center [532, 201] width 82 height 19
click at [550, 185] on div "EXW Fontana CA" at bounding box center [532, 182] width 82 height 19
click at [546, 180] on div "EXW Fontana CA" at bounding box center [532, 182] width 82 height 19
click at [521, 221] on div "Press SPACE to select this row." at bounding box center [532, 220] width 82 height 19
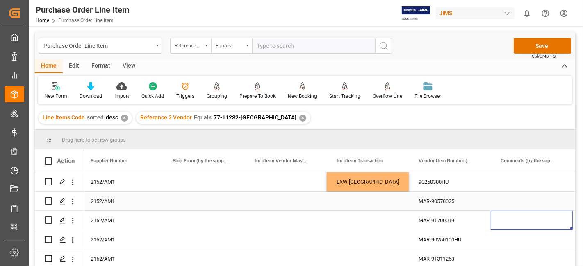
click at [408, 192] on div "Press SPACE to select this row." at bounding box center [368, 201] width 82 height 19
click at [402, 205] on div "Press SPACE to select this row." at bounding box center [368, 201] width 82 height 19
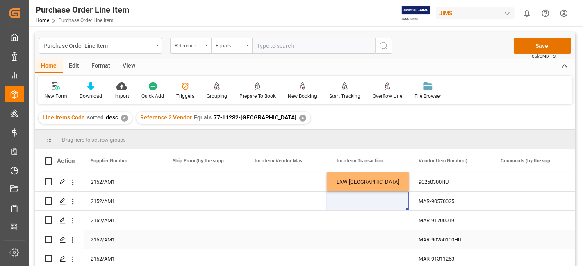
drag, startPoint x: 408, startPoint y: 211, endPoint x: 386, endPoint y: 204, distance: 23.1
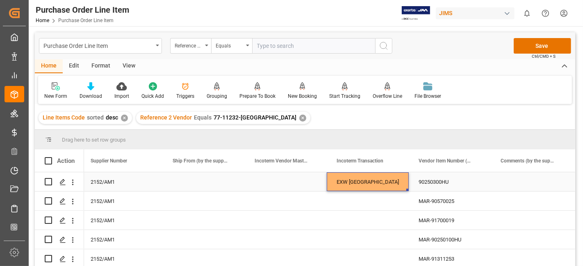
click at [389, 183] on div "EXW Fontana CA" at bounding box center [368, 182] width 82 height 19
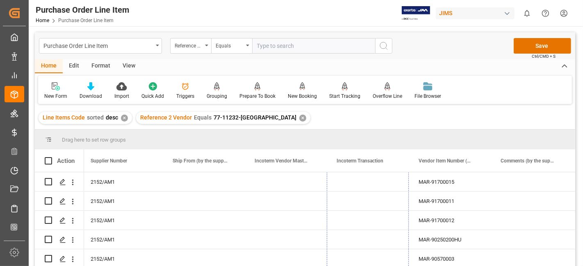
drag, startPoint x: 407, startPoint y: 191, endPoint x: 389, endPoint y: 288, distance: 98.7
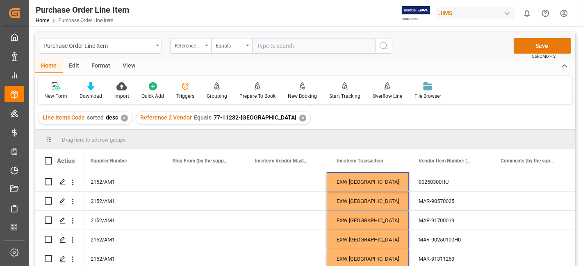
click at [532, 45] on button "Save" at bounding box center [542, 46] width 57 height 16
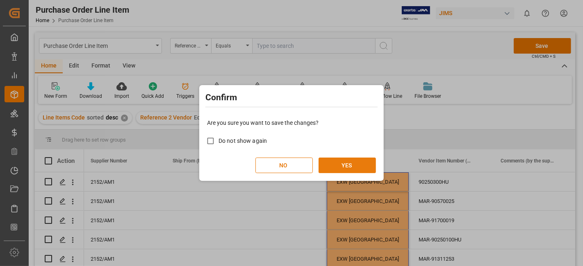
click at [363, 162] on button "YES" at bounding box center [346, 166] width 57 height 16
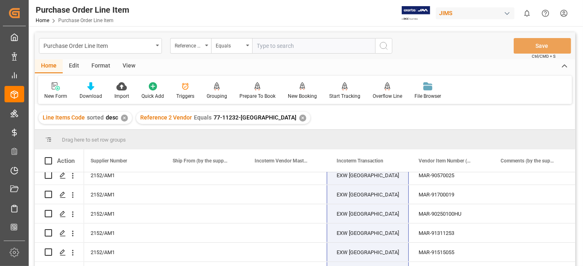
scroll to position [0, 0]
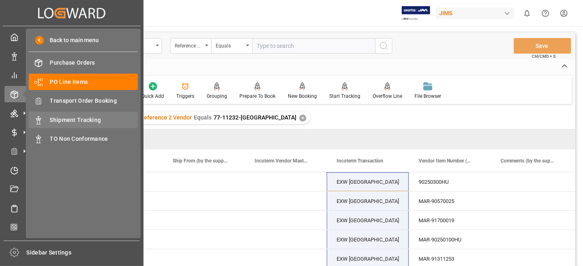
click at [93, 118] on span "Shipment Tracking" at bounding box center [94, 120] width 88 height 9
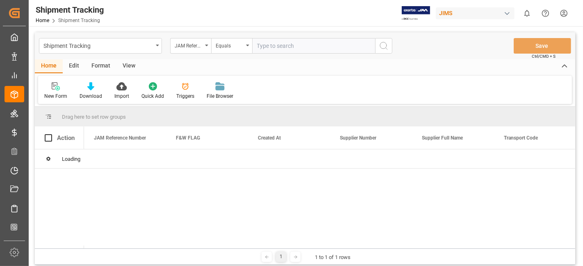
click at [267, 47] on input "text" at bounding box center [313, 46] width 123 height 16
paste input "77-10952-CN"
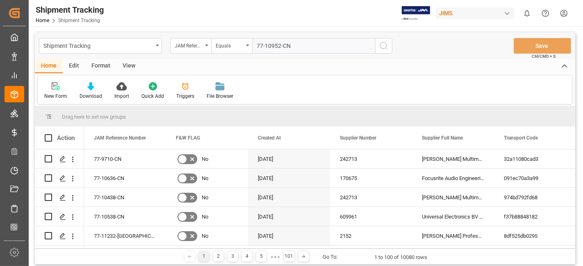
type input "77-10952-CN"
click at [386, 47] on icon "search button" at bounding box center [384, 46] width 10 height 10
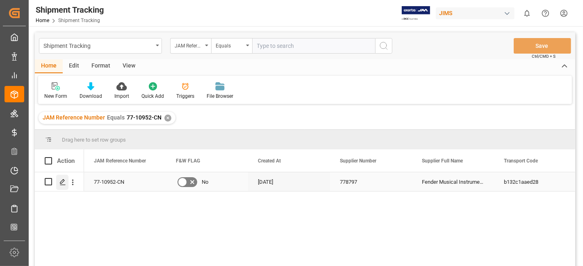
click at [61, 180] on icon "Press SPACE to select this row." at bounding box center [62, 182] width 7 height 7
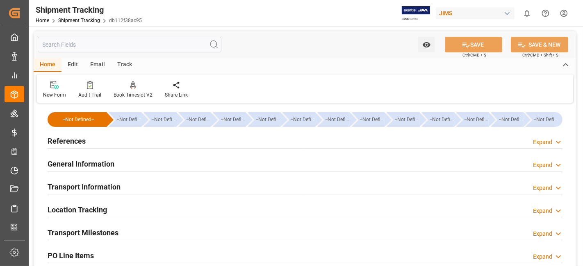
click at [89, 144] on div "References Expand" at bounding box center [305, 141] width 515 height 16
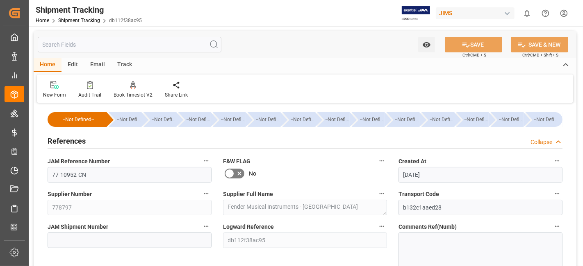
click at [85, 139] on div "References Collapse" at bounding box center [305, 141] width 515 height 16
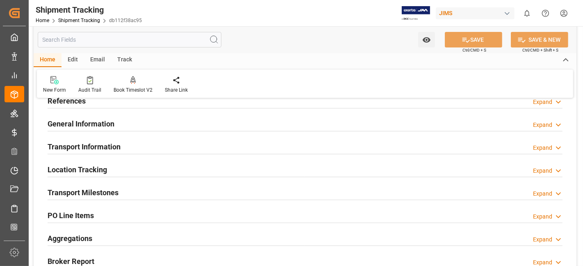
scroll to position [45, 0]
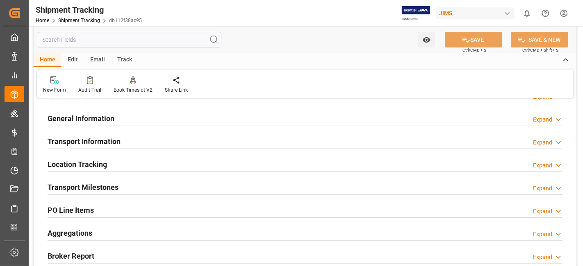
click at [134, 184] on div "Transport Milestones Expand" at bounding box center [305, 187] width 515 height 16
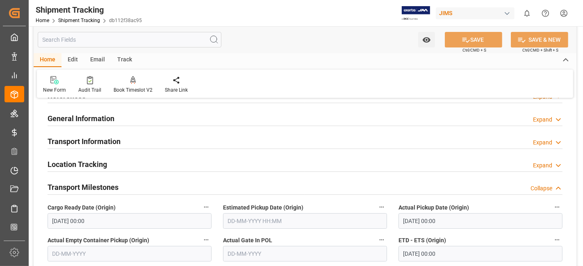
click at [136, 217] on input "23-09-2025 00:00" at bounding box center [130, 222] width 164 height 16
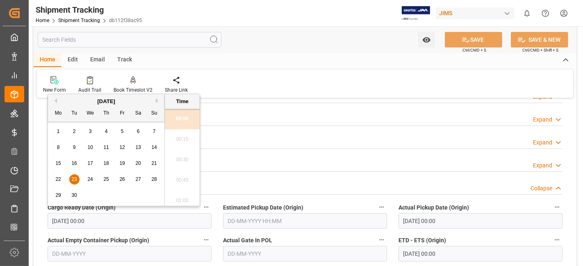
click at [156, 99] on button "Next Month" at bounding box center [158, 100] width 5 height 5
click at [93, 134] on div "1" at bounding box center [90, 132] width 10 height 10
type input "[DATE] 00:00"
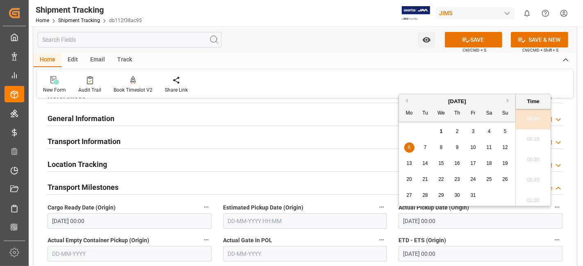
click at [486, 219] on input "[DATE] 00:00" at bounding box center [480, 222] width 164 height 16
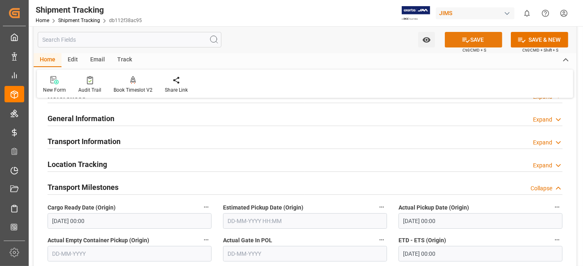
click at [457, 42] on button "SAVE" at bounding box center [473, 40] width 57 height 16
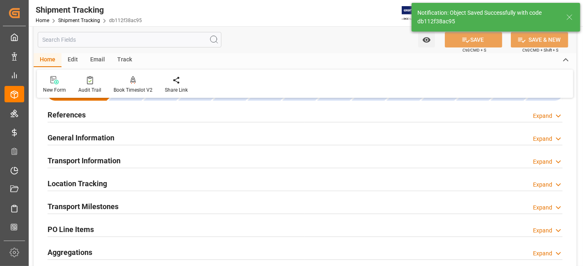
scroll to position [0, 0]
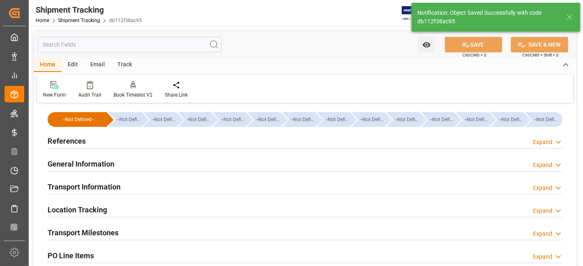
click at [131, 227] on div "Transport Milestones Expand" at bounding box center [305, 233] width 515 height 16
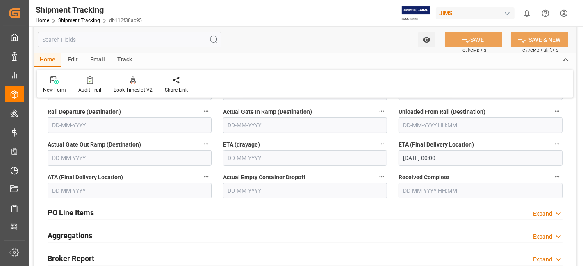
scroll to position [273, 0]
drag, startPoint x: 140, startPoint y: 214, endPoint x: 131, endPoint y: 212, distance: 9.9
click at [140, 214] on div "PO Line Items Expand" at bounding box center [305, 212] width 515 height 16
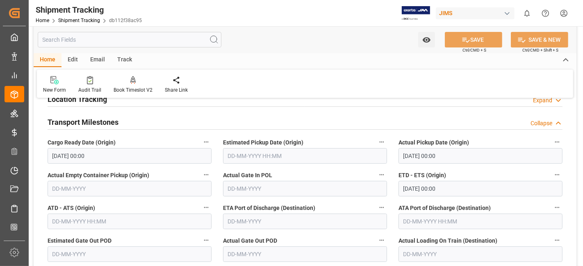
scroll to position [109, 0]
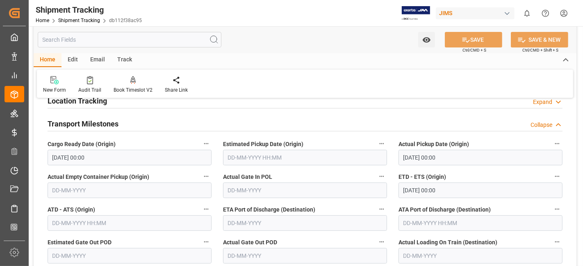
click at [107, 123] on h2 "Transport Milestones" at bounding box center [83, 123] width 71 height 11
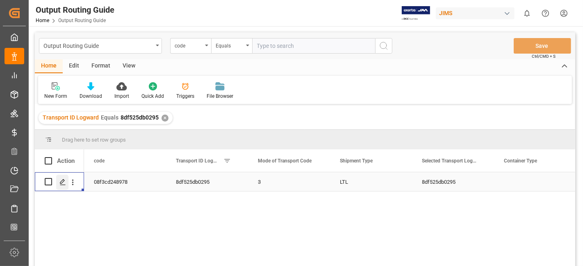
click at [63, 183] on icon "Press SPACE to select this row." at bounding box center [62, 182] width 7 height 7
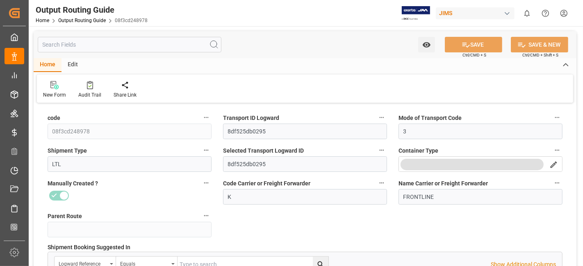
type input "[DATE] 15:49"
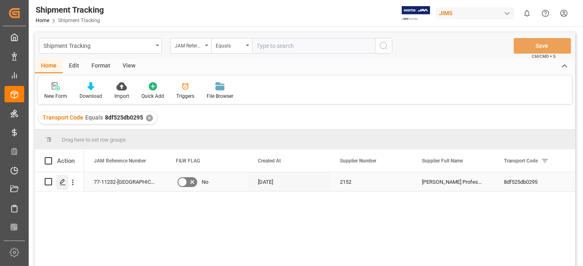
click at [61, 177] on div "Press SPACE to select this row." at bounding box center [62, 182] width 12 height 15
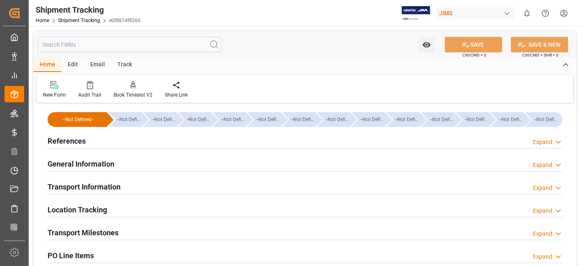
click at [77, 141] on h2 "References" at bounding box center [67, 141] width 38 height 11
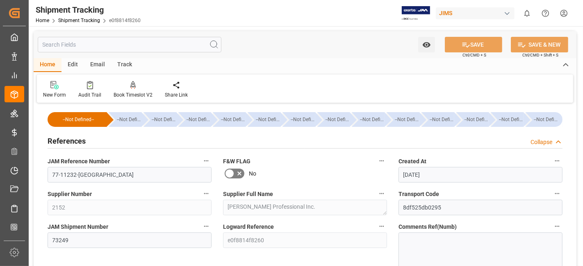
click at [77, 140] on h2 "References" at bounding box center [67, 141] width 38 height 11
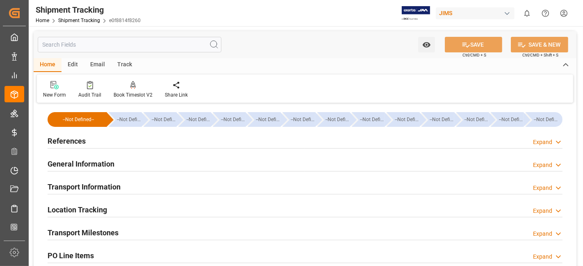
click at [98, 140] on div "References Expand" at bounding box center [305, 141] width 515 height 16
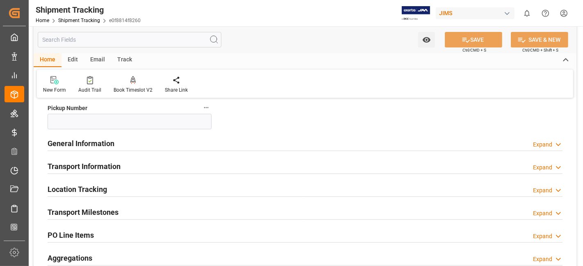
click at [105, 139] on h2 "General Information" at bounding box center [81, 143] width 67 height 11
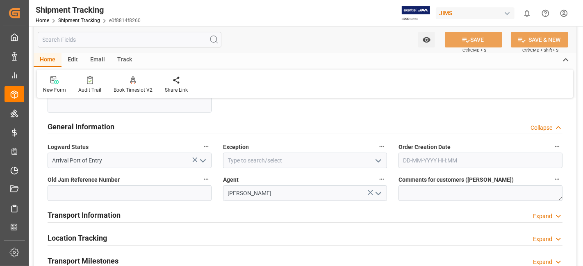
scroll to position [200, 0]
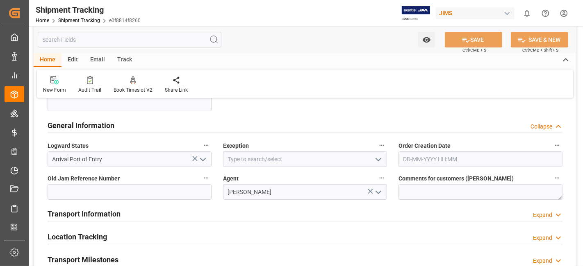
click at [105, 126] on h2 "General Information" at bounding box center [81, 125] width 67 height 11
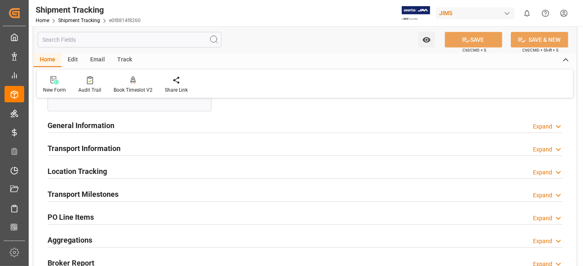
click at [100, 145] on h2 "Transport Information" at bounding box center [84, 148] width 73 height 11
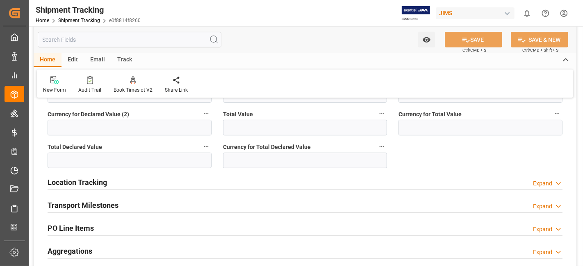
scroll to position [528, 0]
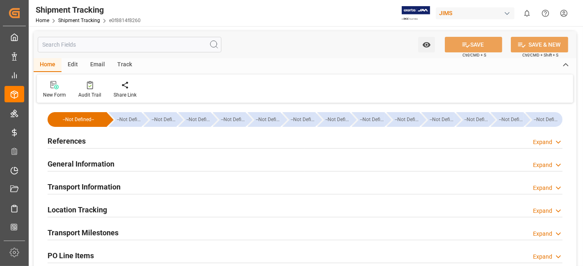
type input "247860.11"
click at [123, 186] on div "Transport Information Expand" at bounding box center [305, 187] width 515 height 16
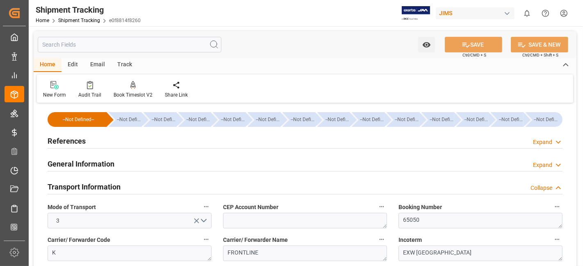
click at [95, 143] on div "References Expand" at bounding box center [305, 141] width 515 height 16
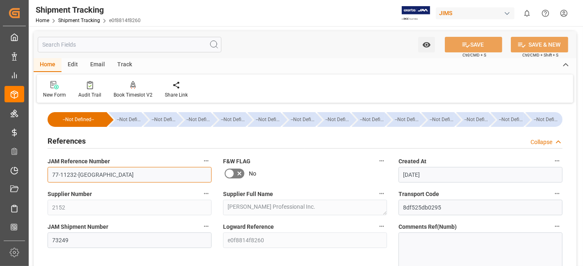
drag, startPoint x: 100, startPoint y: 173, endPoint x: 28, endPoint y: 171, distance: 71.7
click at [28, 171] on div "Created by potrace 1.15, written by Peter Selinger 2001-2017 Created by potrace…" at bounding box center [291, 133] width 583 height 266
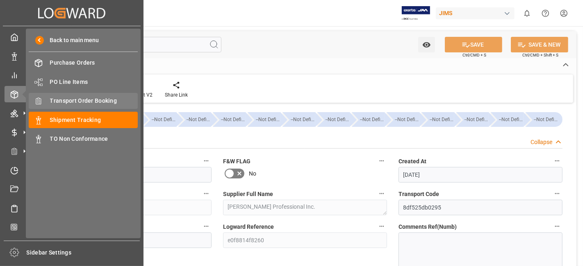
click at [94, 102] on span "Transport Order Booking" at bounding box center [94, 101] width 88 height 9
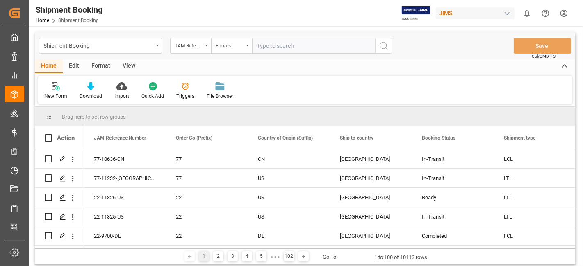
click at [266, 48] on input "text" at bounding box center [313, 46] width 123 height 16
type input "77-11232-US"
click at [387, 47] on icon "search button" at bounding box center [384, 46] width 10 height 10
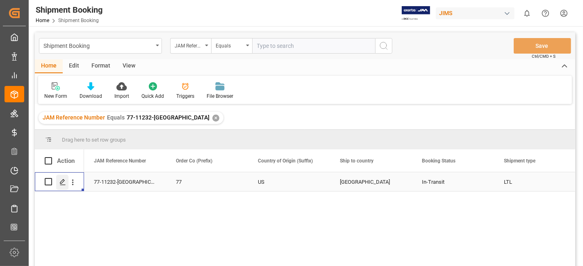
click at [64, 185] on line "Press SPACE to select this row." at bounding box center [62, 185] width 5 height 0
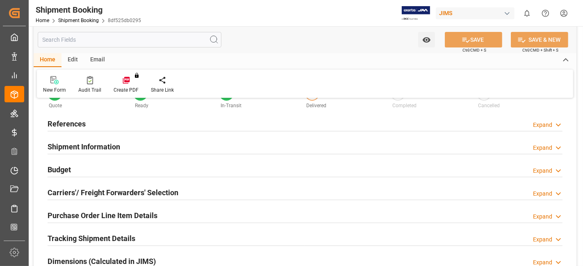
type input "-5"
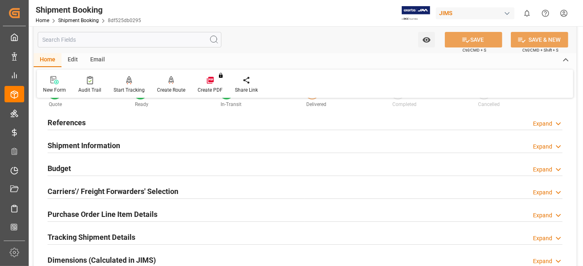
click at [98, 141] on h2 "Shipment Information" at bounding box center [84, 145] width 73 height 11
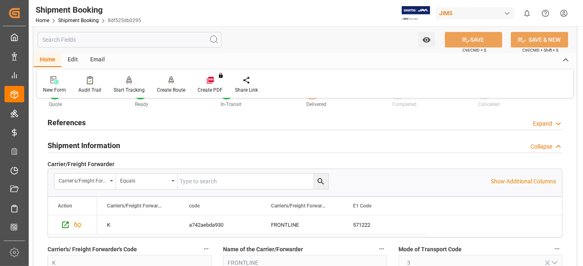
click at [98, 141] on h2 "Shipment Information" at bounding box center [84, 145] width 73 height 11
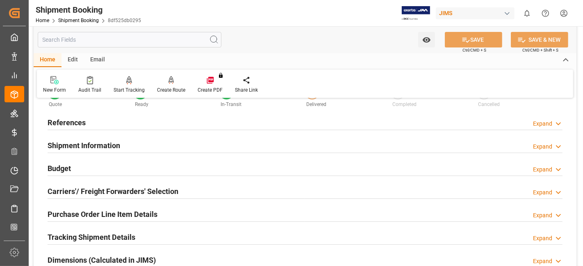
click at [98, 141] on h2 "Shipment Information" at bounding box center [84, 145] width 73 height 11
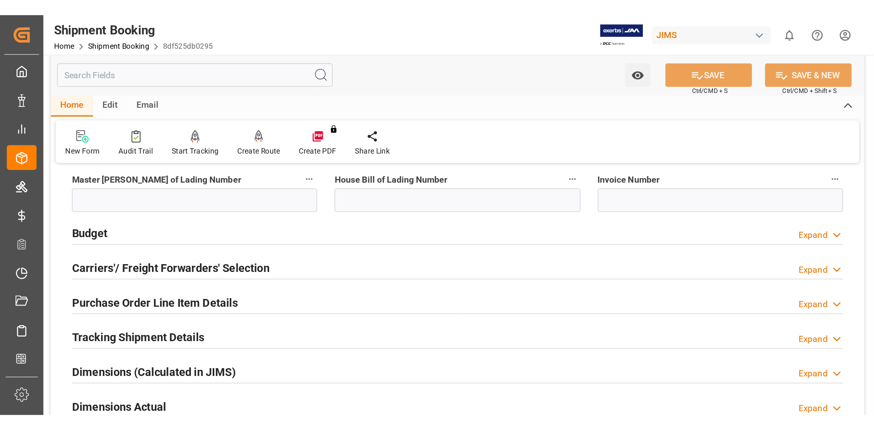
scroll to position [388, 0]
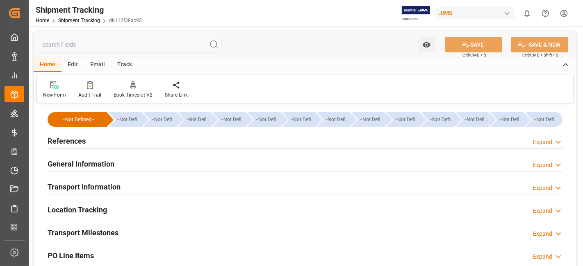
click at [109, 141] on div "References Expand" at bounding box center [305, 141] width 515 height 16
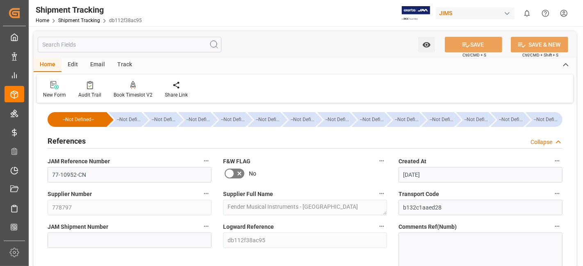
click at [109, 141] on div "References Collapse" at bounding box center [305, 141] width 515 height 16
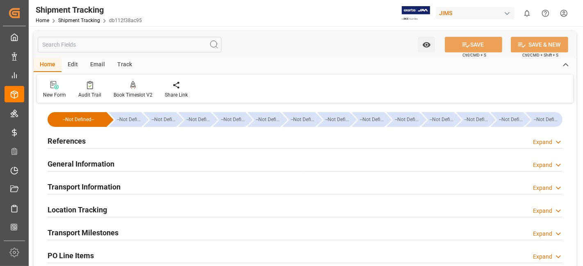
click at [98, 166] on h2 "General Information" at bounding box center [81, 164] width 67 height 11
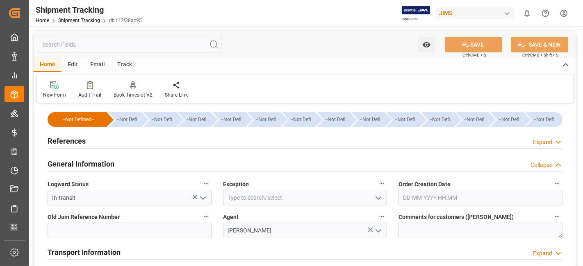
click at [98, 166] on h2 "General Information" at bounding box center [81, 164] width 67 height 11
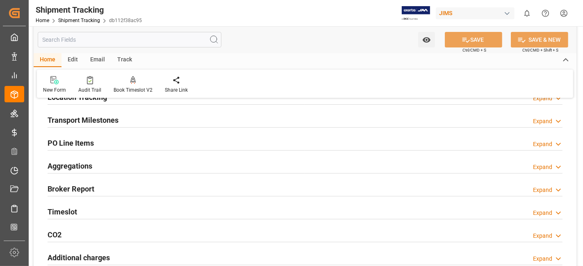
scroll to position [127, 0]
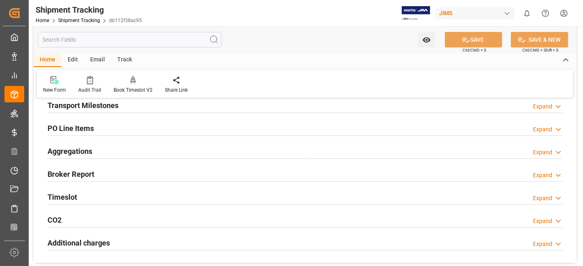
click at [247, 105] on div "Transport Milestones Expand" at bounding box center [305, 105] width 515 height 16
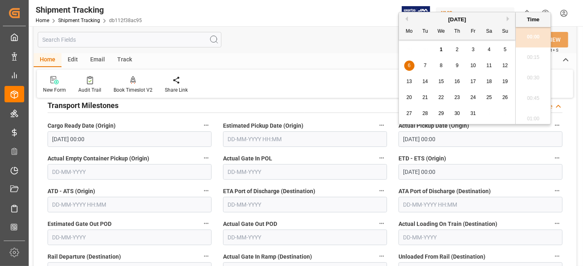
drag, startPoint x: 402, startPoint y: 139, endPoint x: 355, endPoint y: 139, distance: 46.7
click at [355, 139] on div "--Not Defined-- --Not Defined-- --Not Defined-- --Not Defined-- --Not Defined--…" at bounding box center [305, 235] width 543 height 515
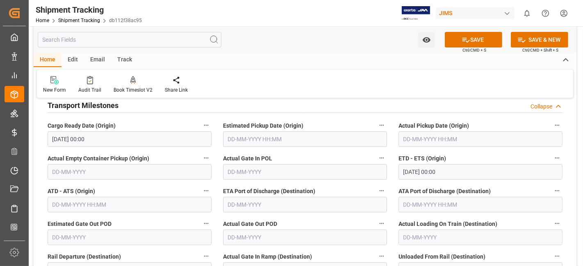
click at [332, 87] on div "New Form Audit Trail Book Timeslot V2 Book a Timeslot for the shipment Share Li…" at bounding box center [305, 84] width 536 height 28
click at [462, 42] on icon at bounding box center [466, 40] width 9 height 9
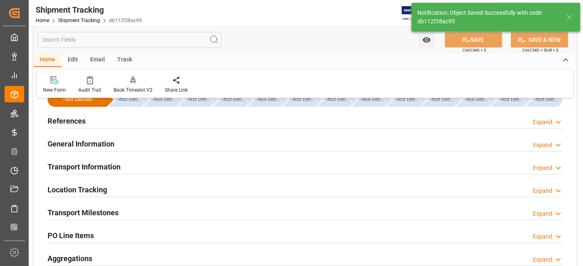
scroll to position [0, 0]
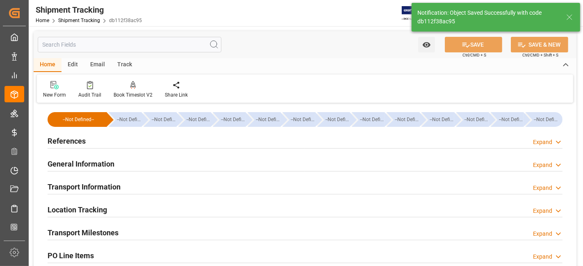
click at [93, 159] on h2 "General Information" at bounding box center [81, 164] width 67 height 11
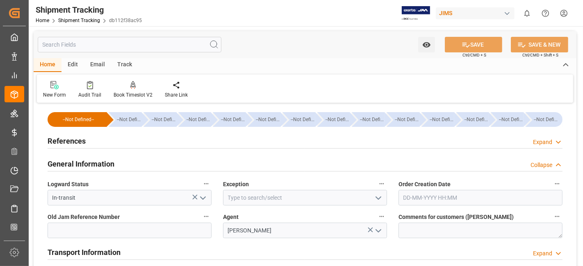
click at [204, 198] on polyline "open menu" at bounding box center [202, 198] width 5 height 2
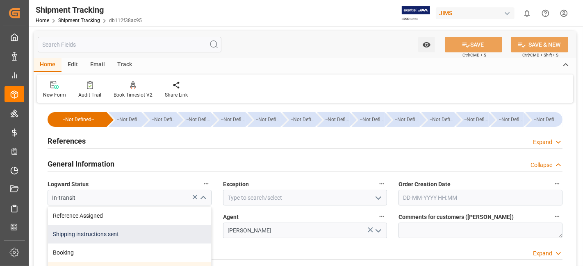
click at [160, 230] on div "Shipping instructions sent" at bounding box center [129, 234] width 163 height 18
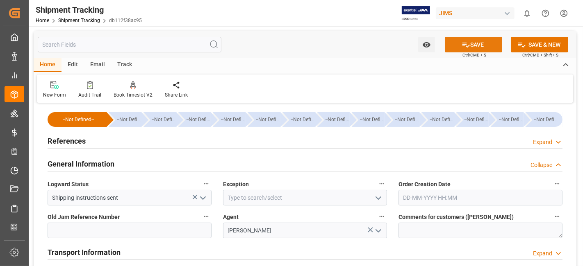
click at [463, 50] on button "SAVE" at bounding box center [473, 45] width 57 height 16
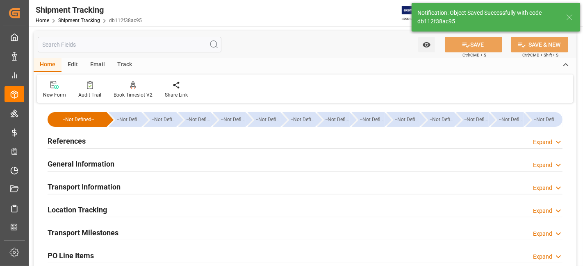
type input "Booking"
click at [77, 166] on h2 "General Information" at bounding box center [81, 164] width 67 height 11
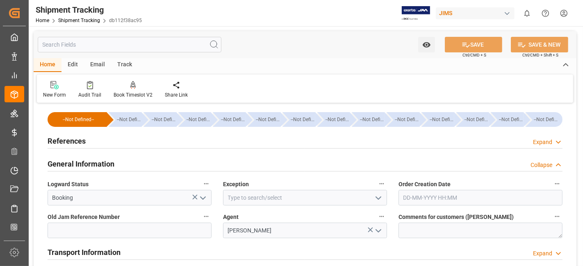
click at [77, 166] on h2 "General Information" at bounding box center [81, 164] width 67 height 11
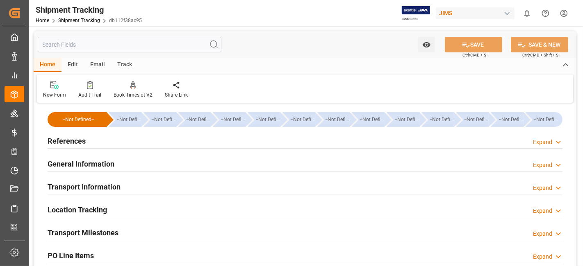
click at [77, 166] on h2 "General Information" at bounding box center [81, 164] width 67 height 11
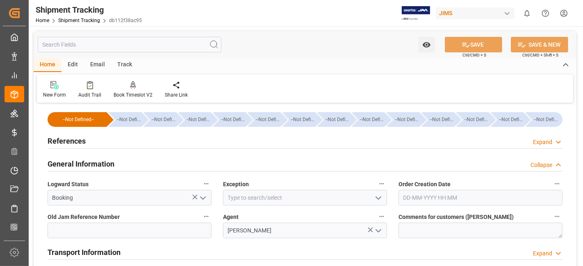
click at [77, 166] on h2 "General Information" at bounding box center [81, 164] width 67 height 11
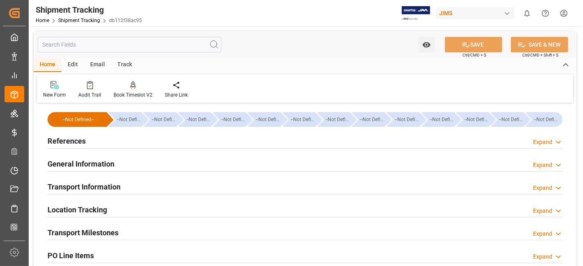
click at [77, 182] on h2 "Transport Information" at bounding box center [84, 187] width 73 height 11
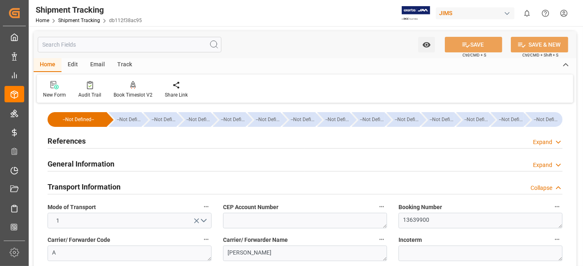
click at [78, 182] on h2 "Transport Information" at bounding box center [84, 187] width 73 height 11
